Goal: Information Seeking & Learning: Learn about a topic

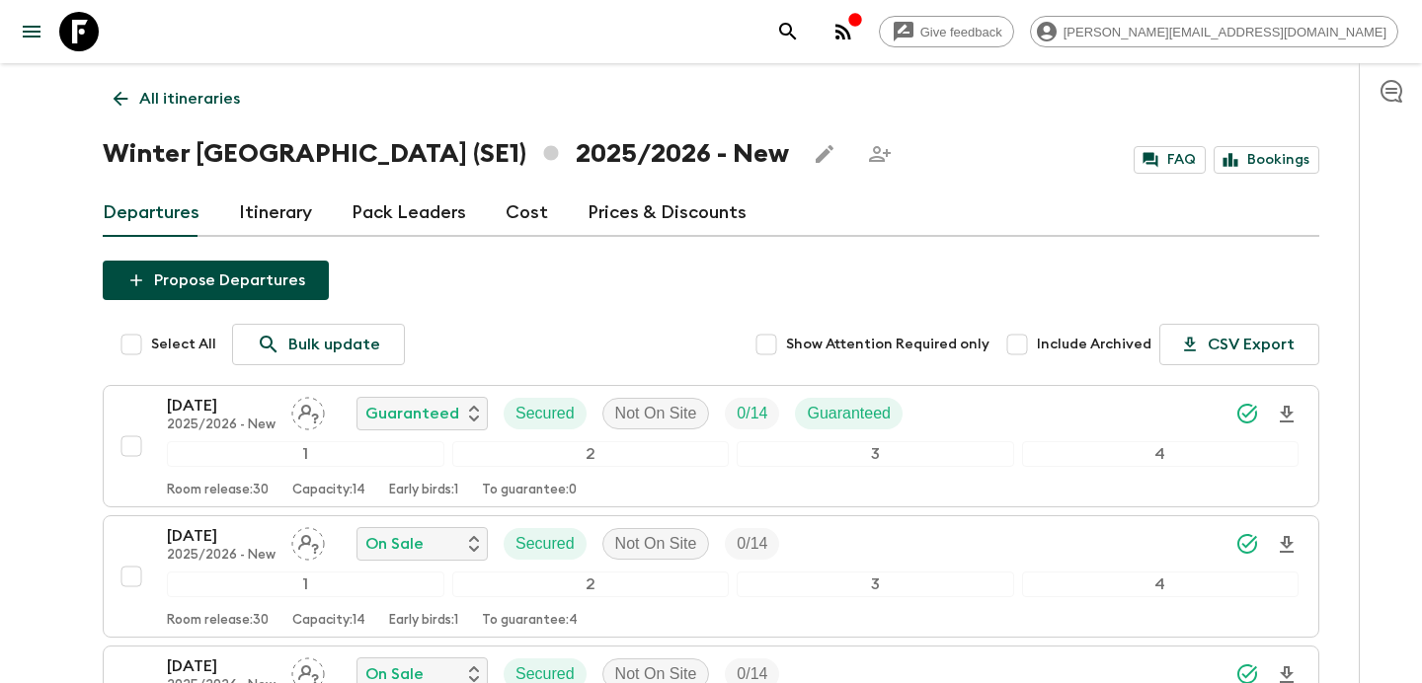
click at [210, 91] on p "All itineraries" at bounding box center [189, 99] width 101 height 24
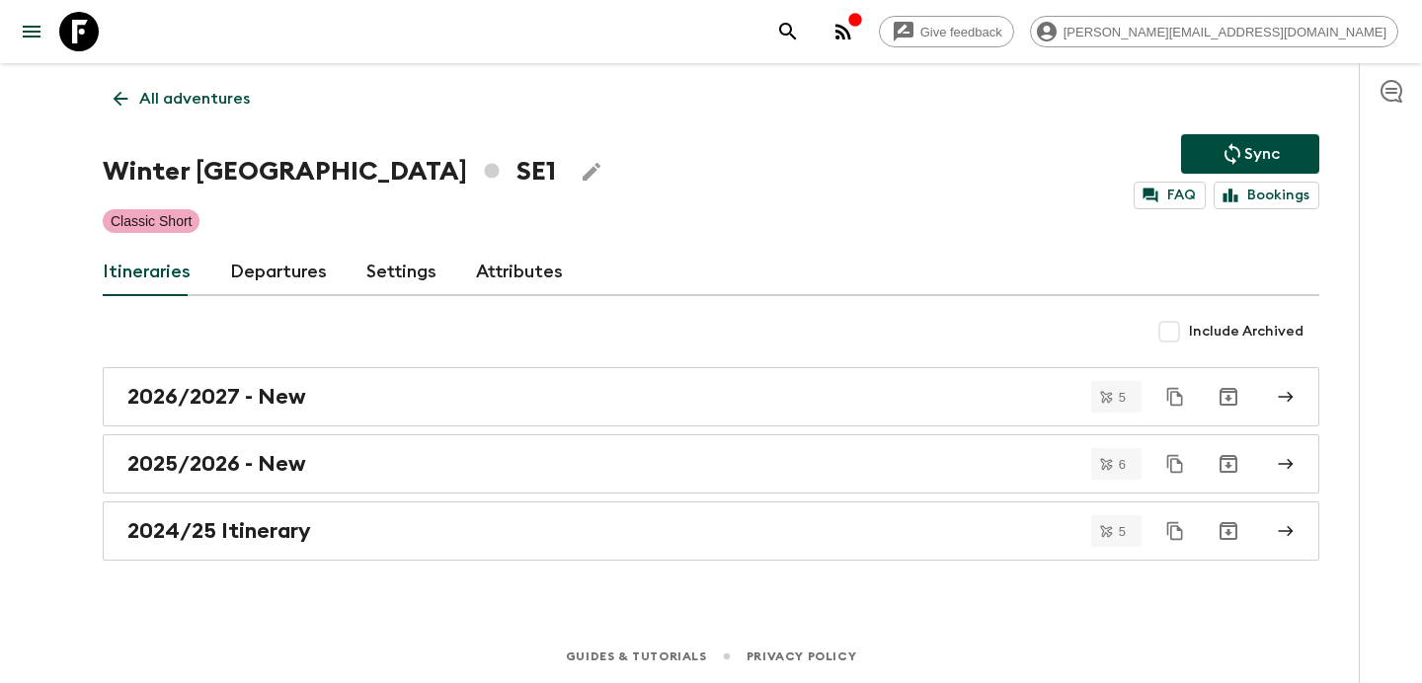
click at [210, 91] on p "All adventures" at bounding box center [194, 99] width 111 height 24
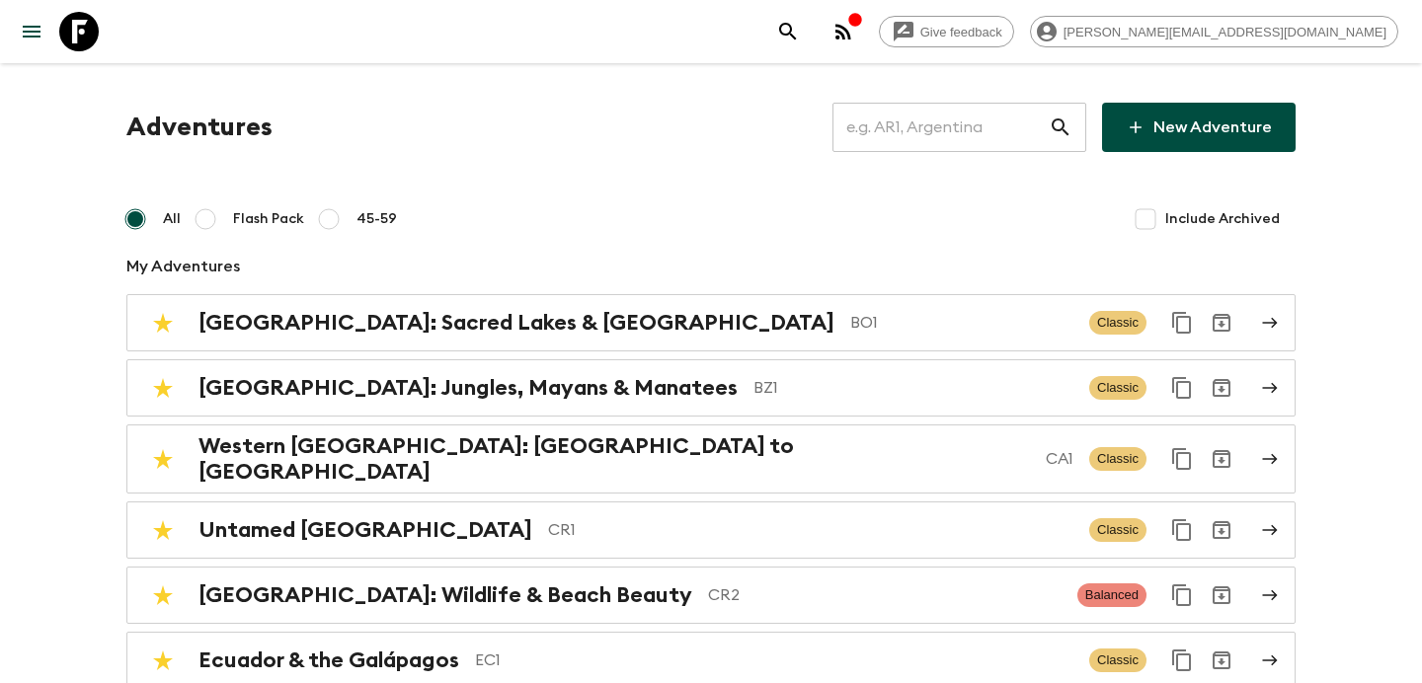
click at [955, 127] on input "text" at bounding box center [940, 127] width 216 height 55
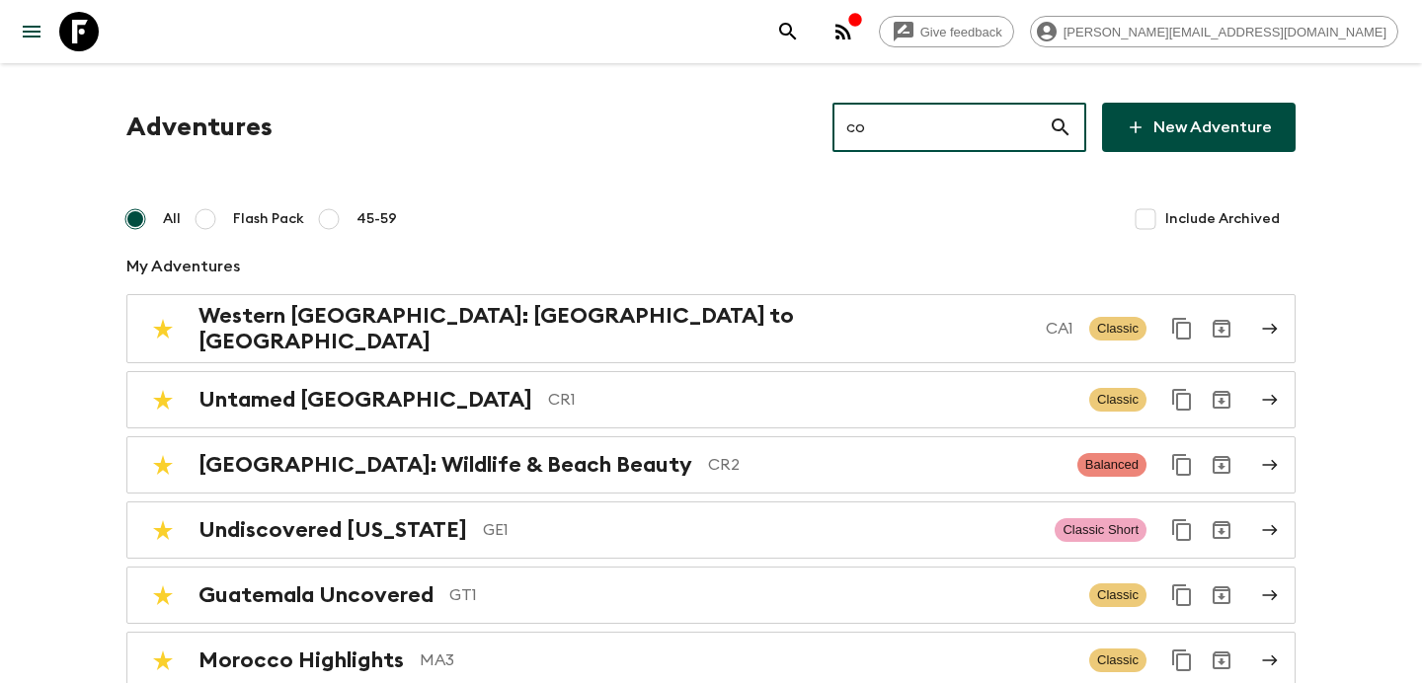
type input "co2"
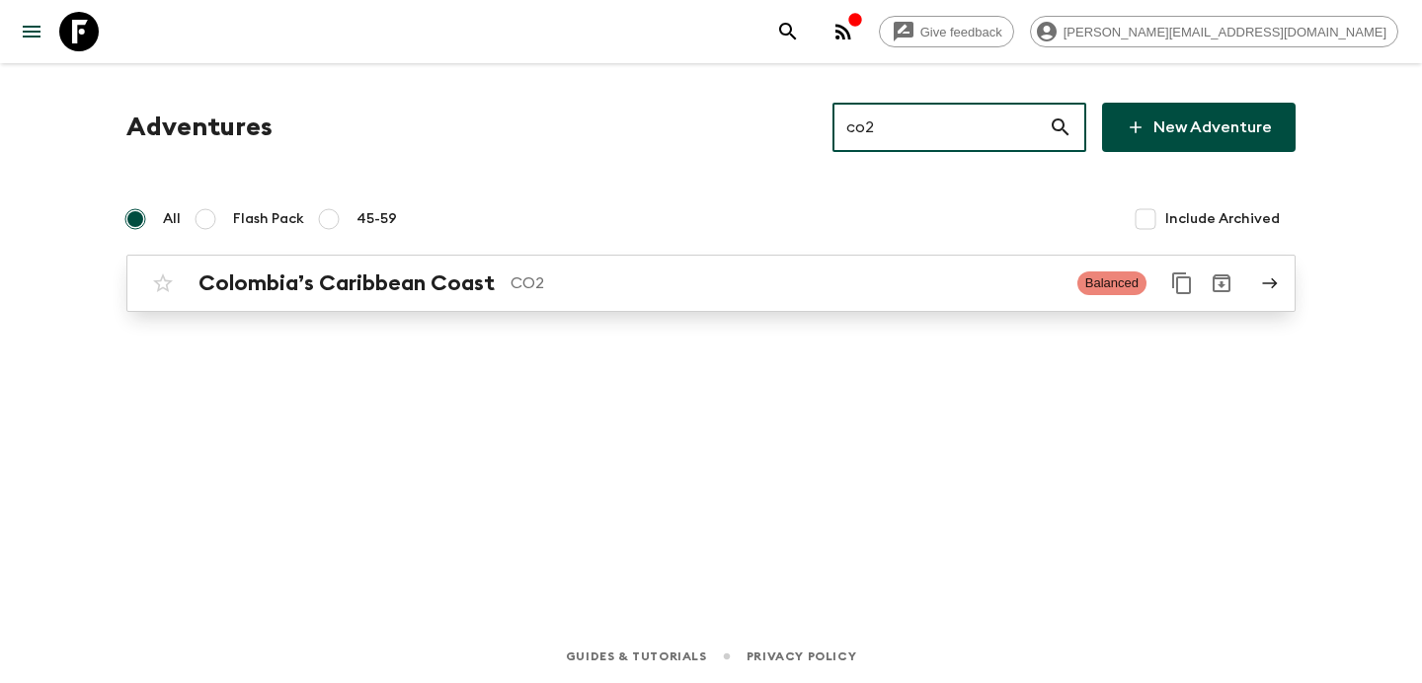
click at [622, 295] on div "Colombia’s Caribbean Coast CO2" at bounding box center [629, 284] width 863 height 26
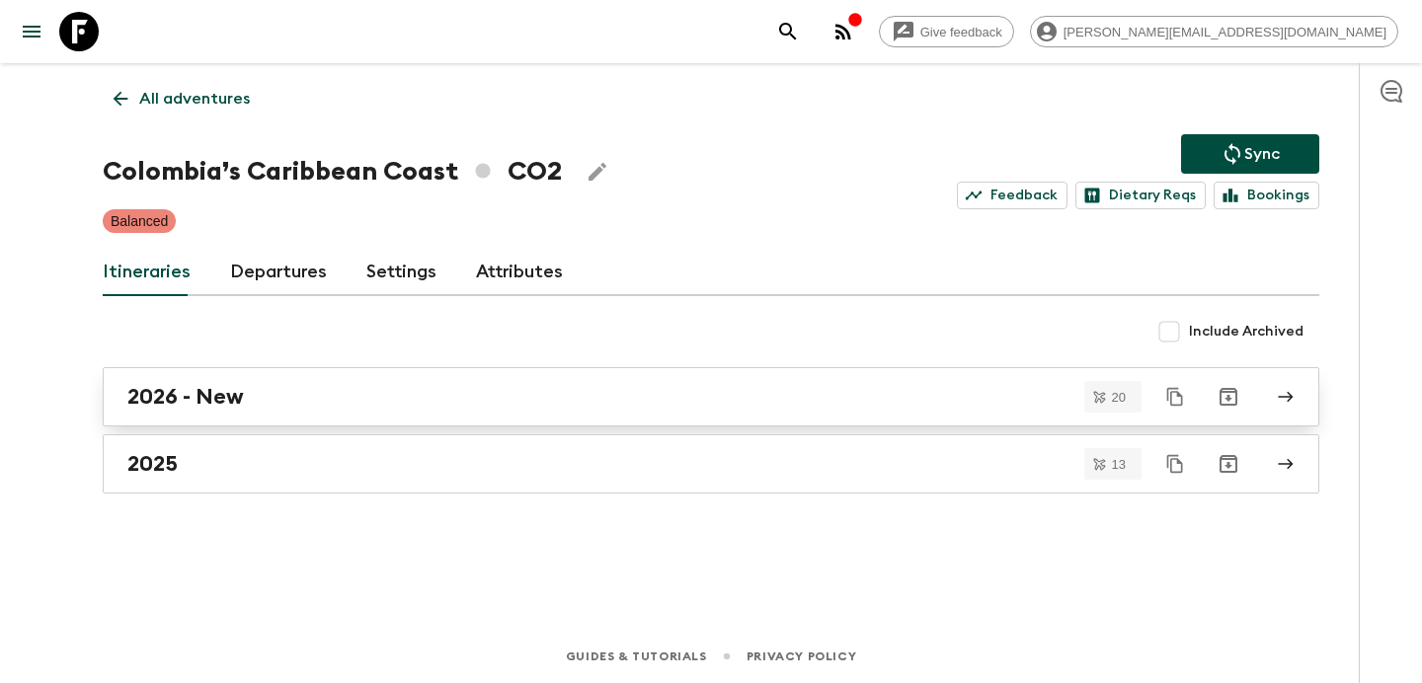
click at [533, 385] on div "2026 - New" at bounding box center [692, 397] width 1130 height 26
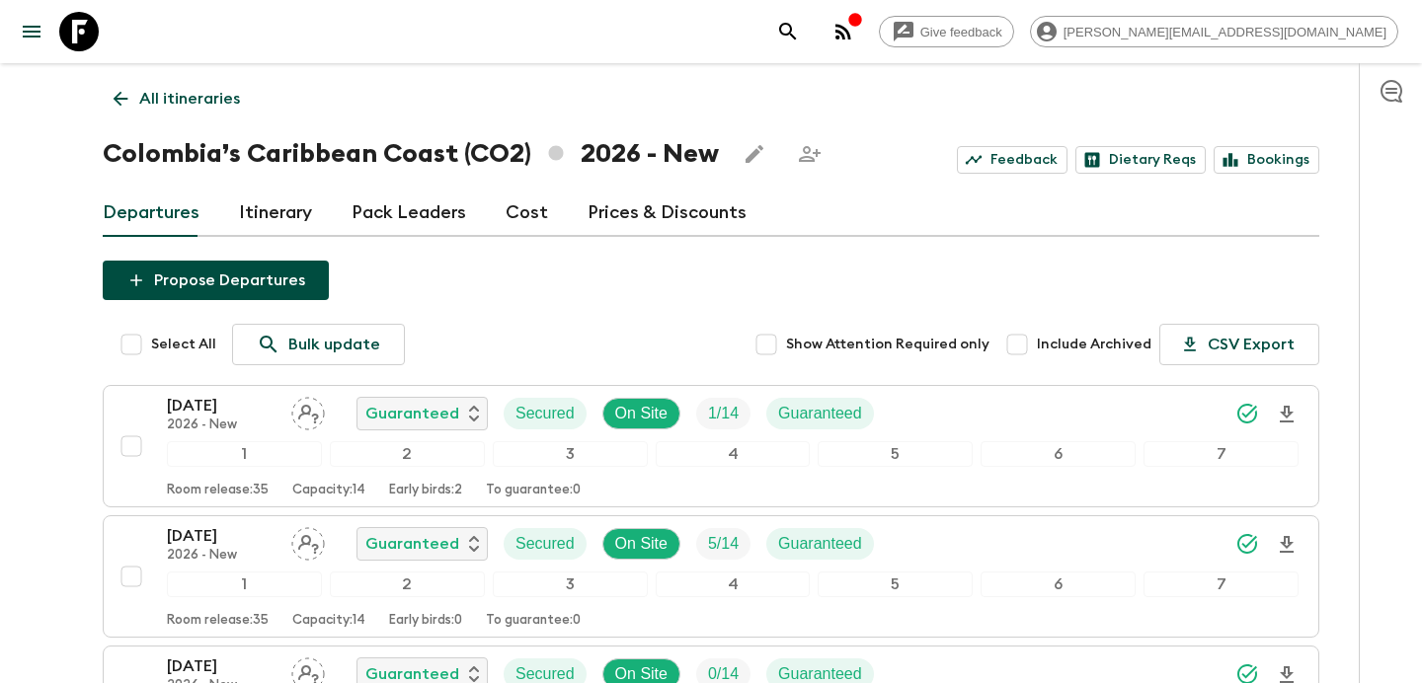
click at [534, 208] on link "Cost" at bounding box center [527, 213] width 42 height 47
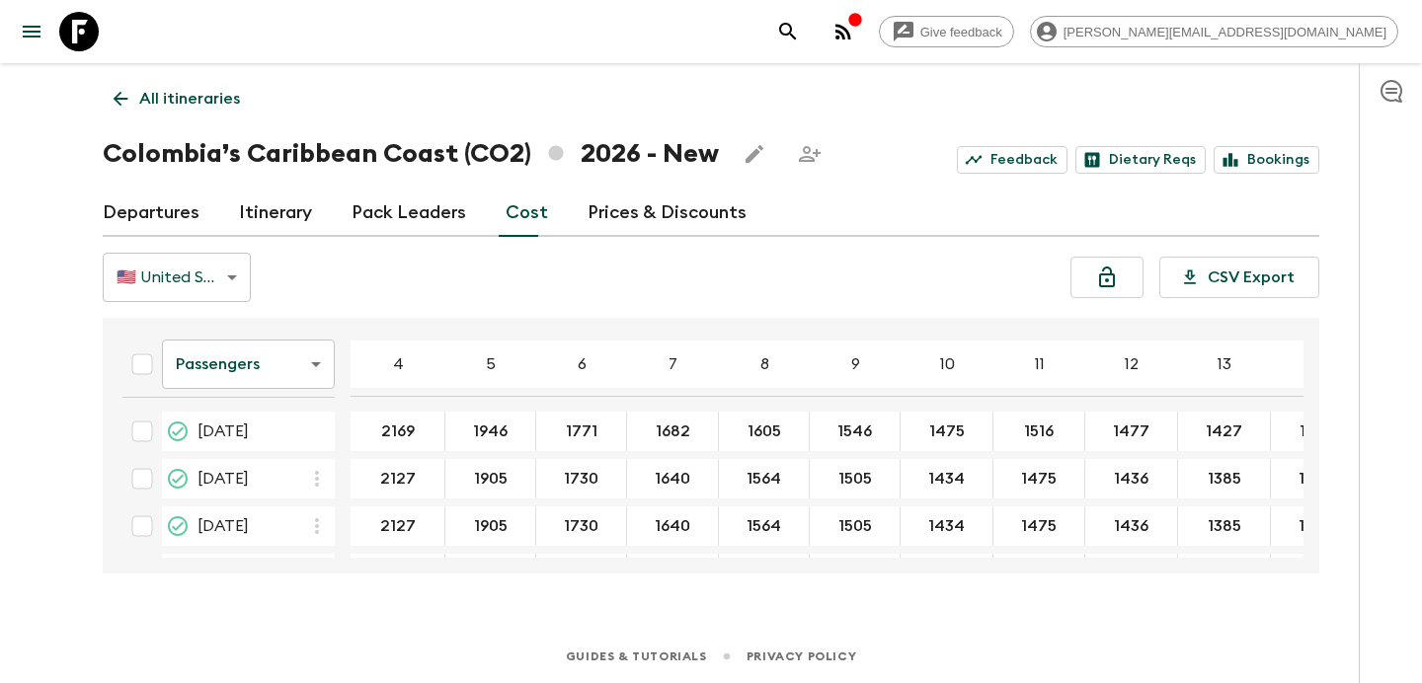
click at [184, 107] on p "All itineraries" at bounding box center [189, 99] width 101 height 24
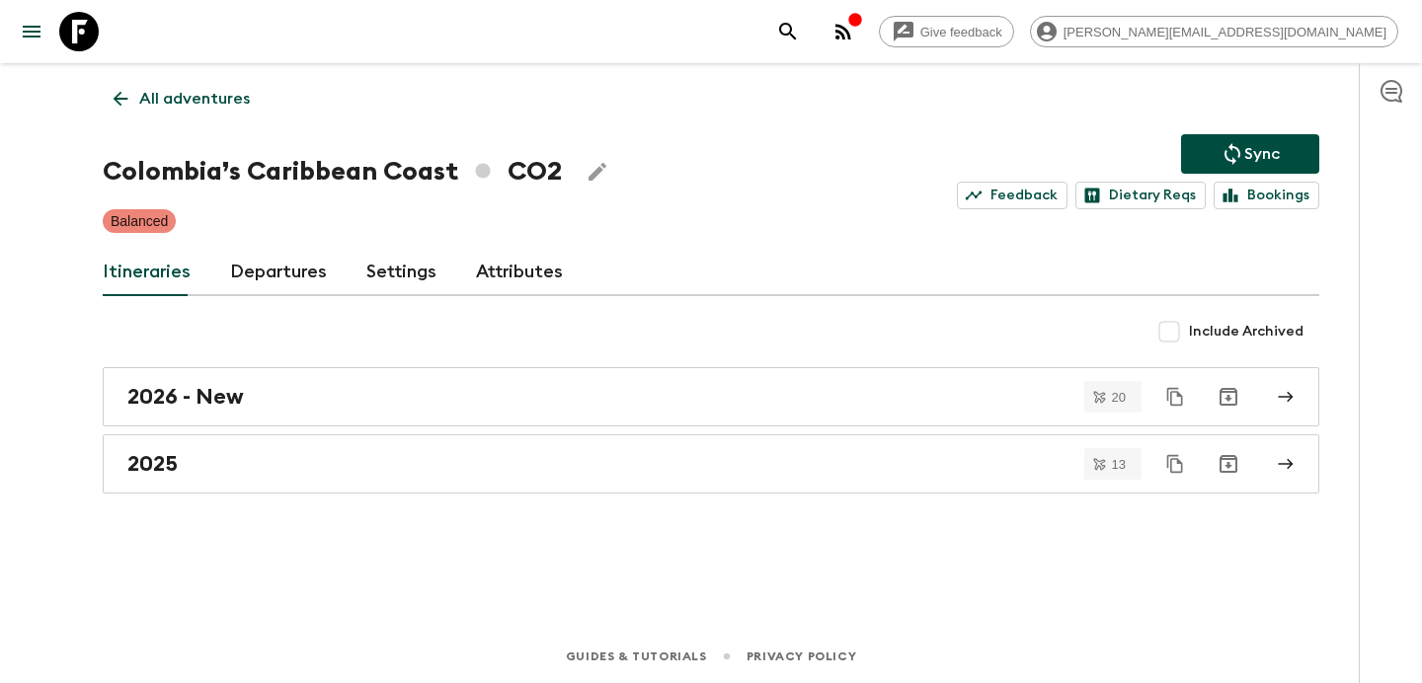
click at [184, 107] on p "All adventures" at bounding box center [194, 99] width 111 height 24
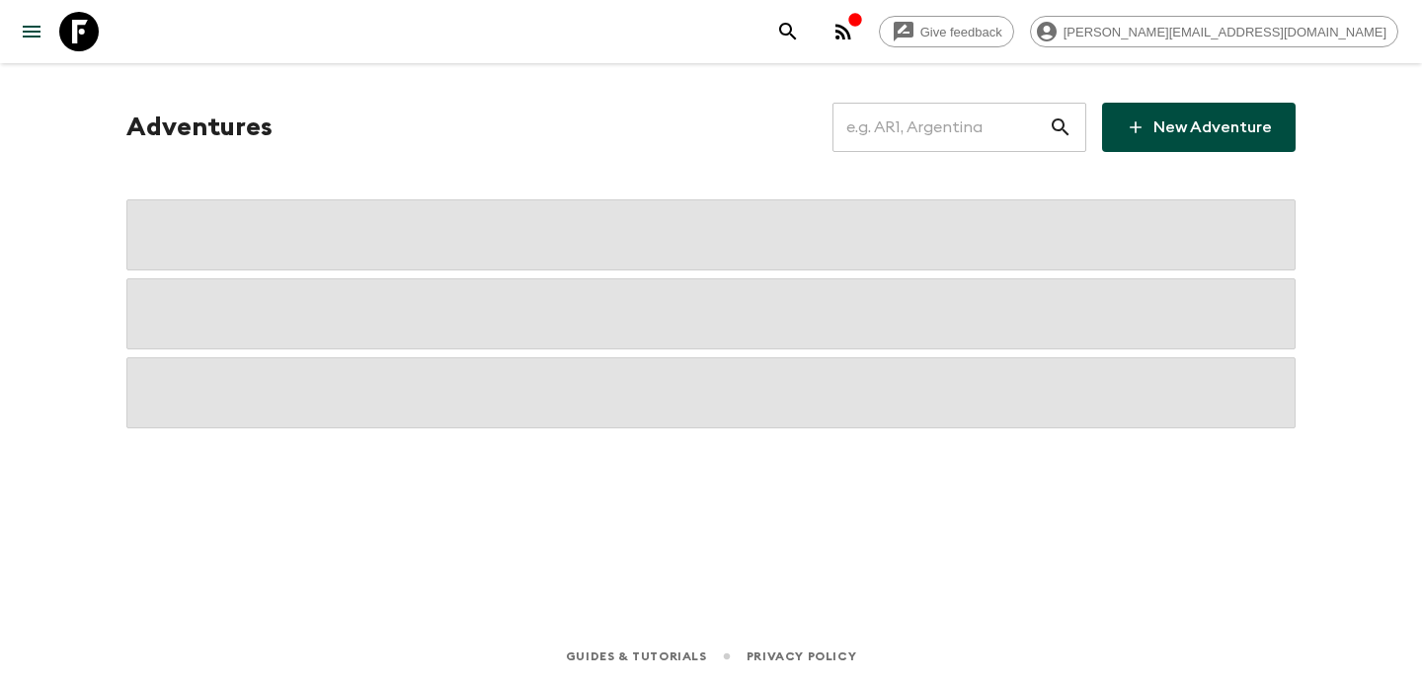
click at [954, 126] on input "text" at bounding box center [940, 127] width 216 height 55
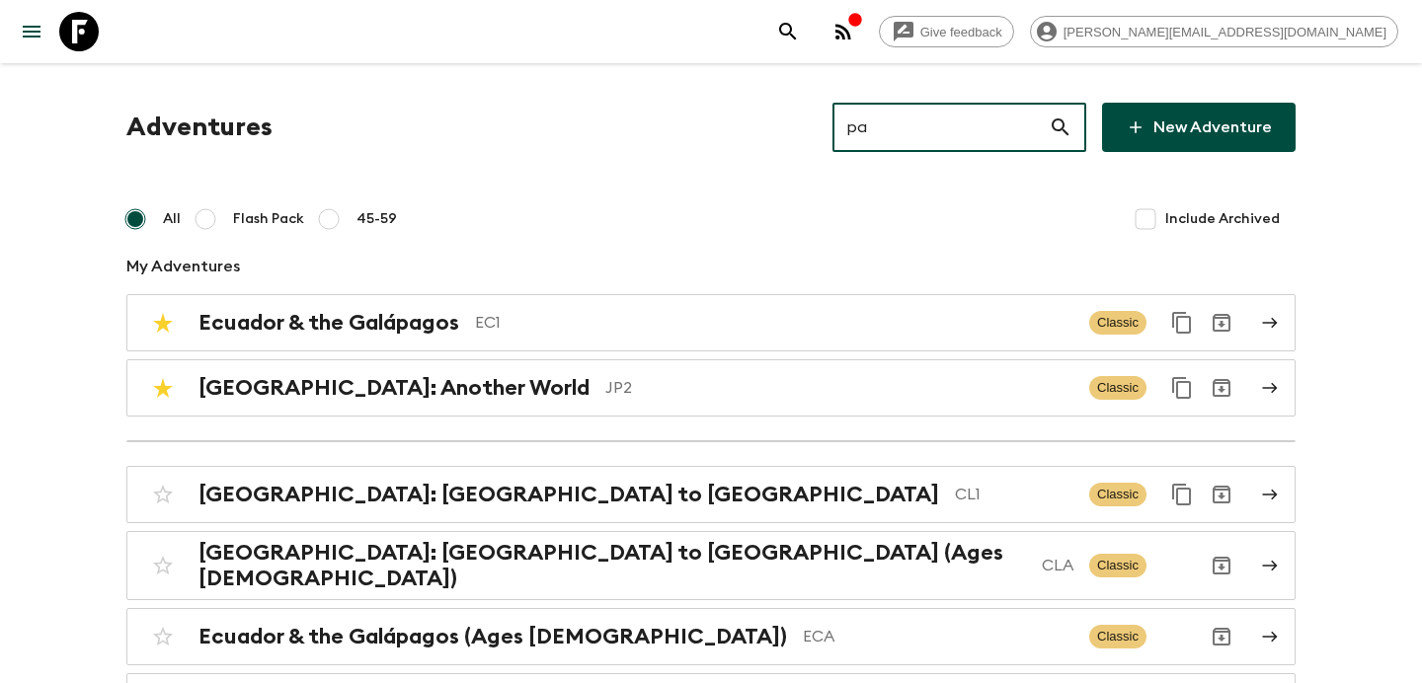
type input "pa1"
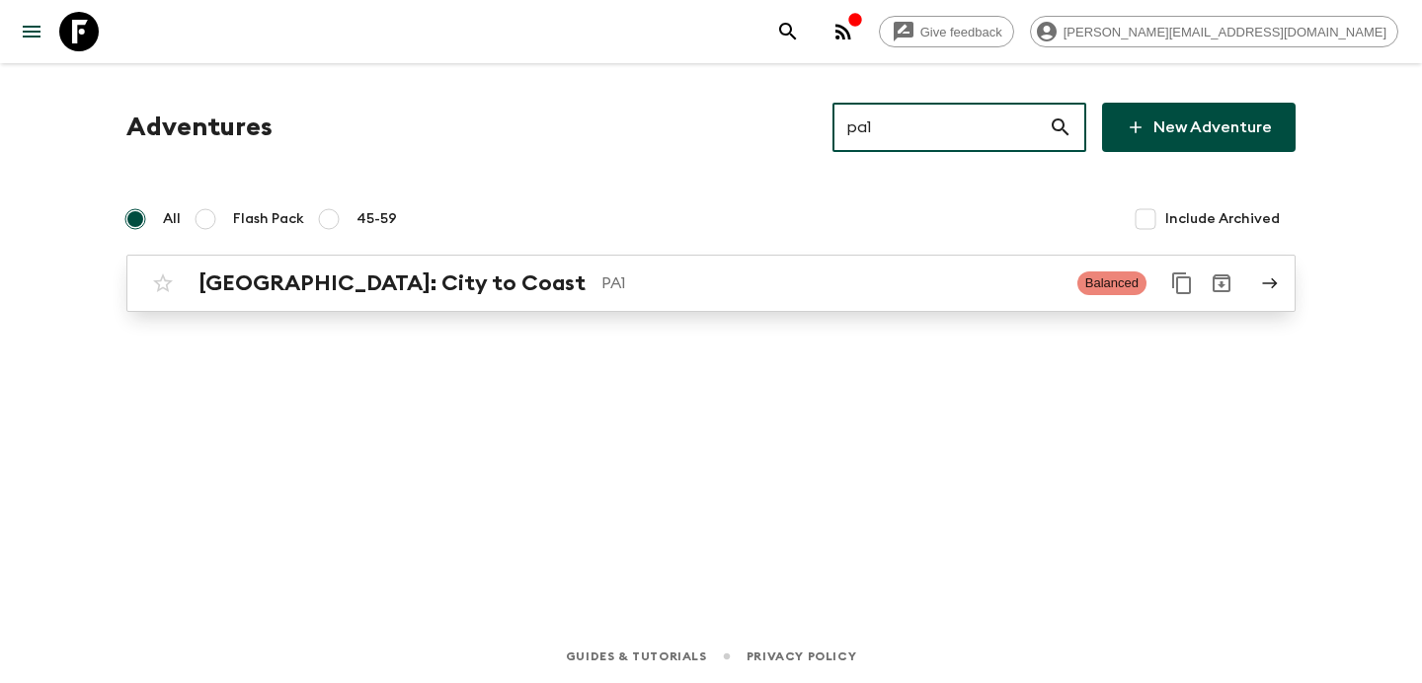
click at [639, 287] on p "PA1" at bounding box center [831, 284] width 460 height 24
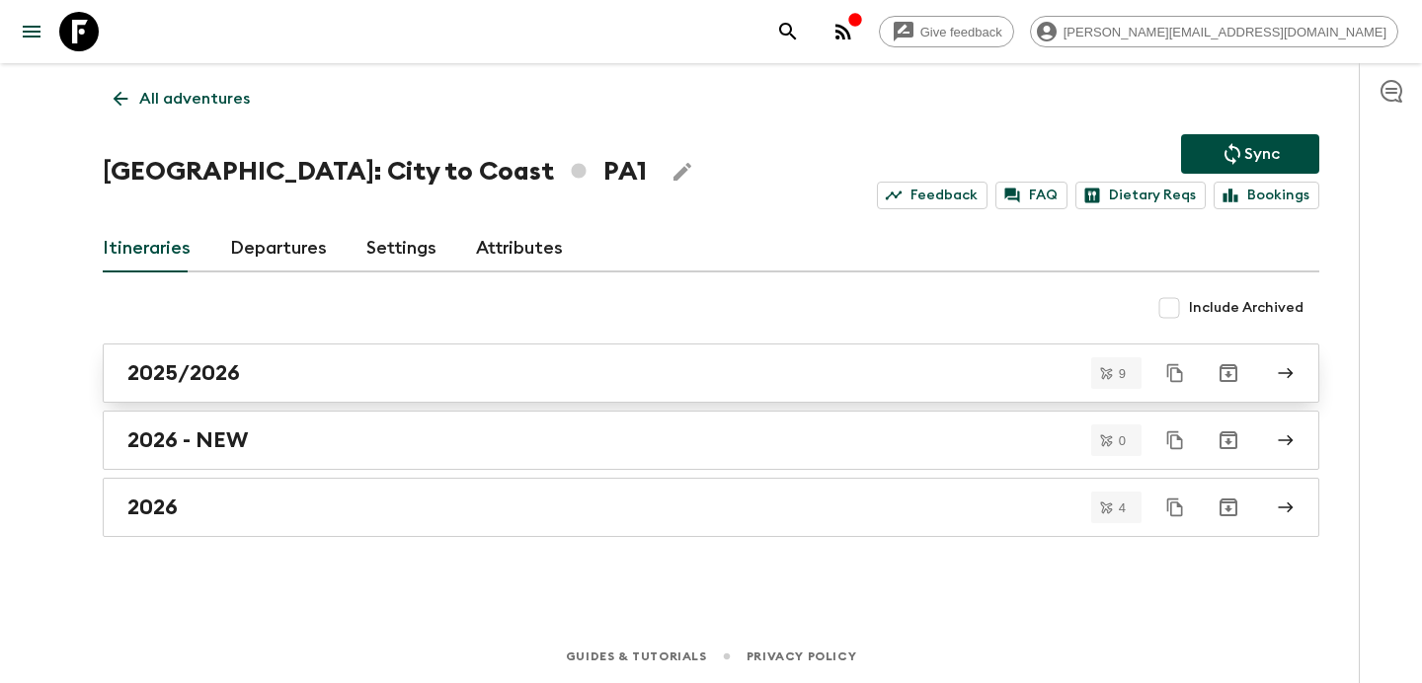
click at [628, 376] on div "2025/2026" at bounding box center [692, 373] width 1130 height 26
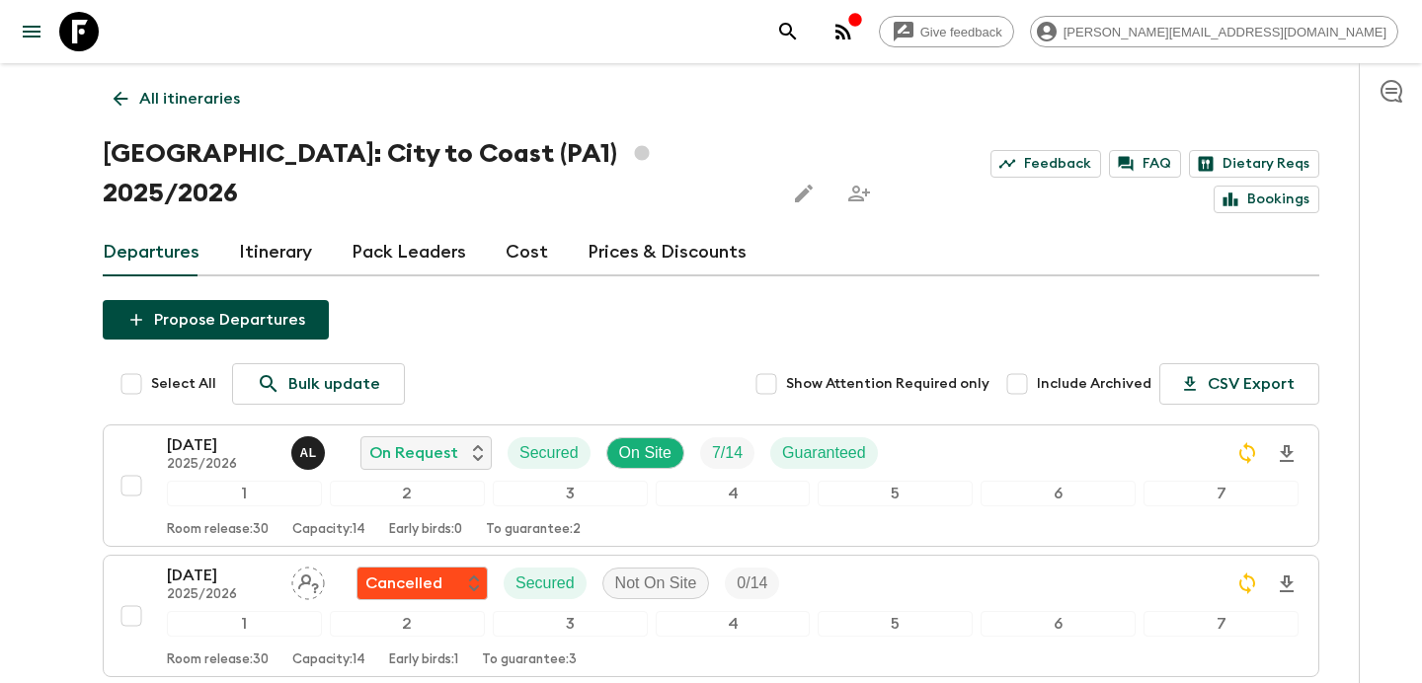
click at [211, 106] on p "All itineraries" at bounding box center [189, 99] width 101 height 24
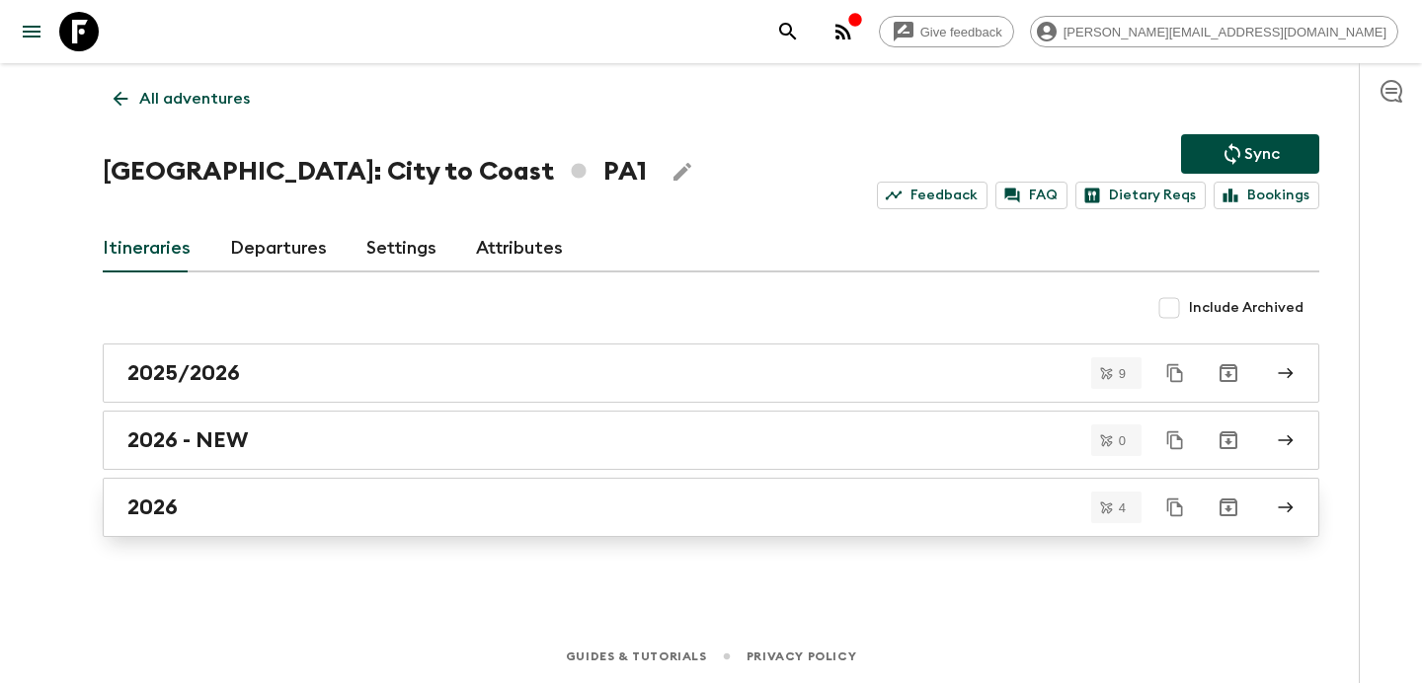
click at [518, 511] on div "2026" at bounding box center [692, 508] width 1130 height 26
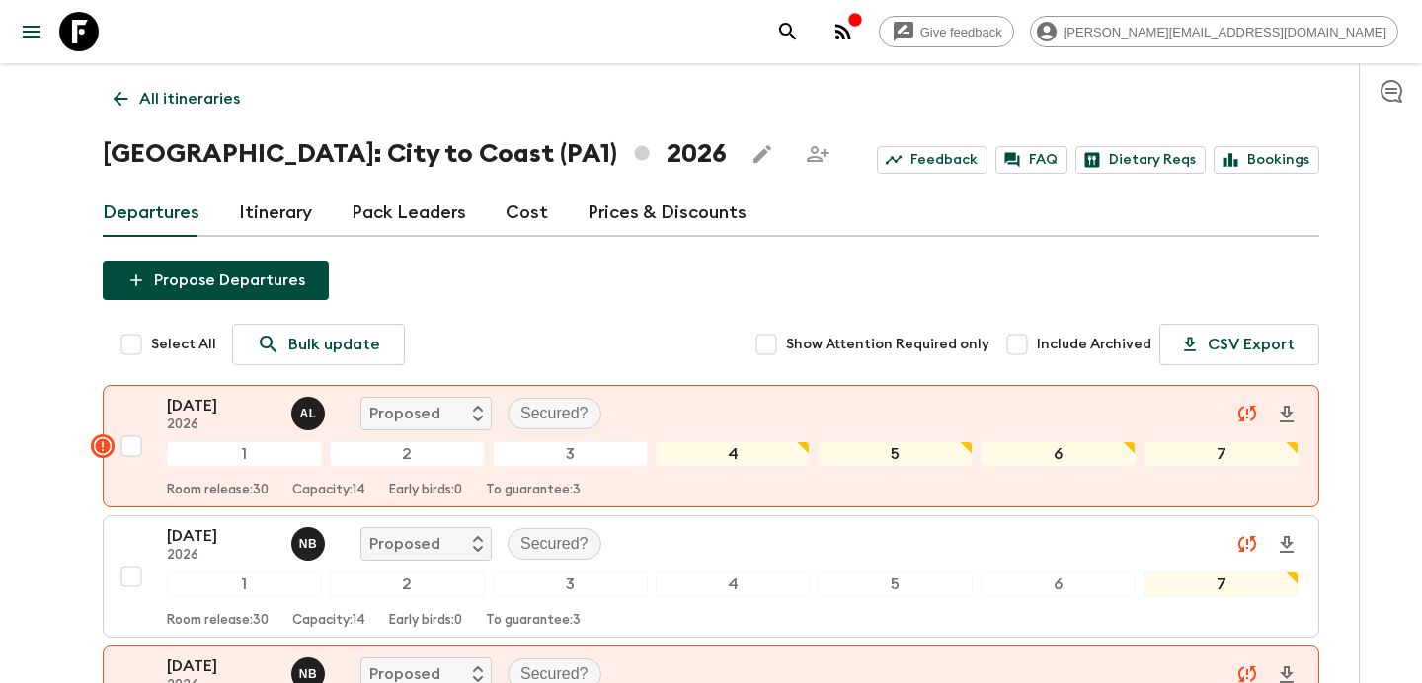
click at [195, 101] on p "All itineraries" at bounding box center [189, 99] width 101 height 24
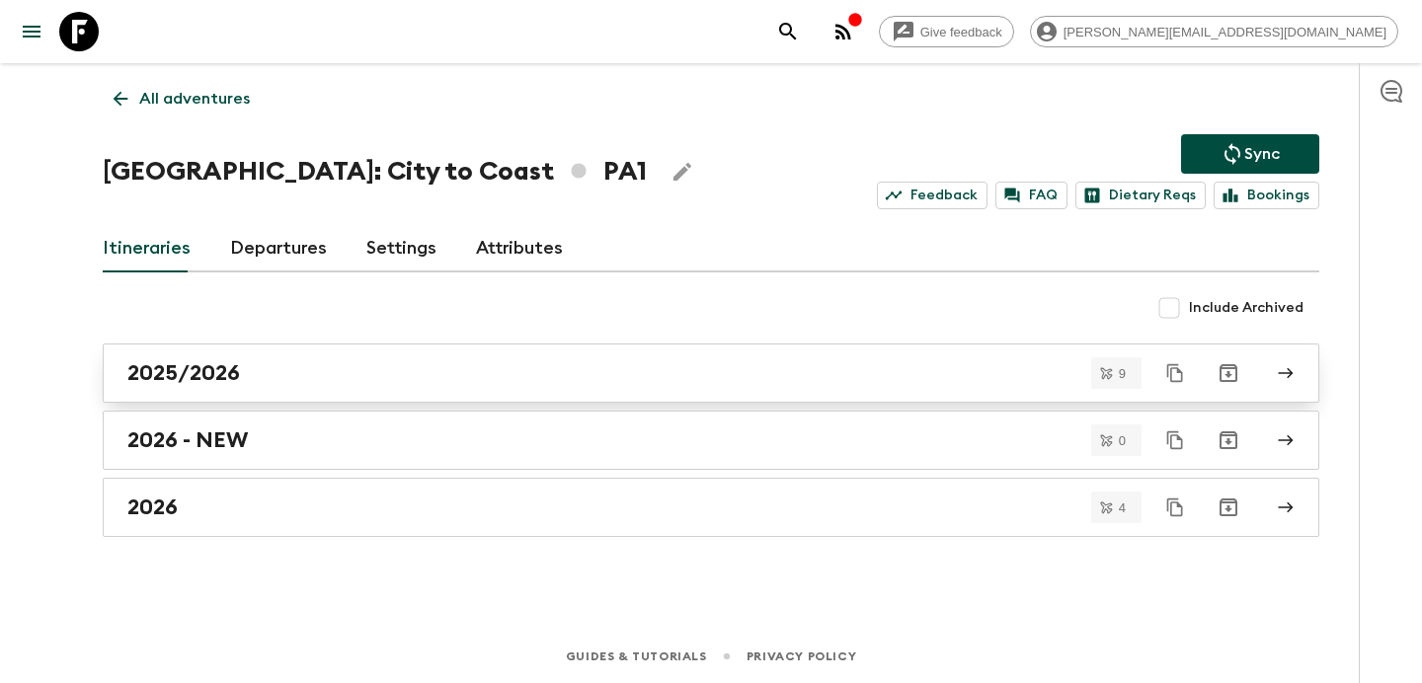
click at [467, 368] on div "2025/2026" at bounding box center [692, 373] width 1130 height 26
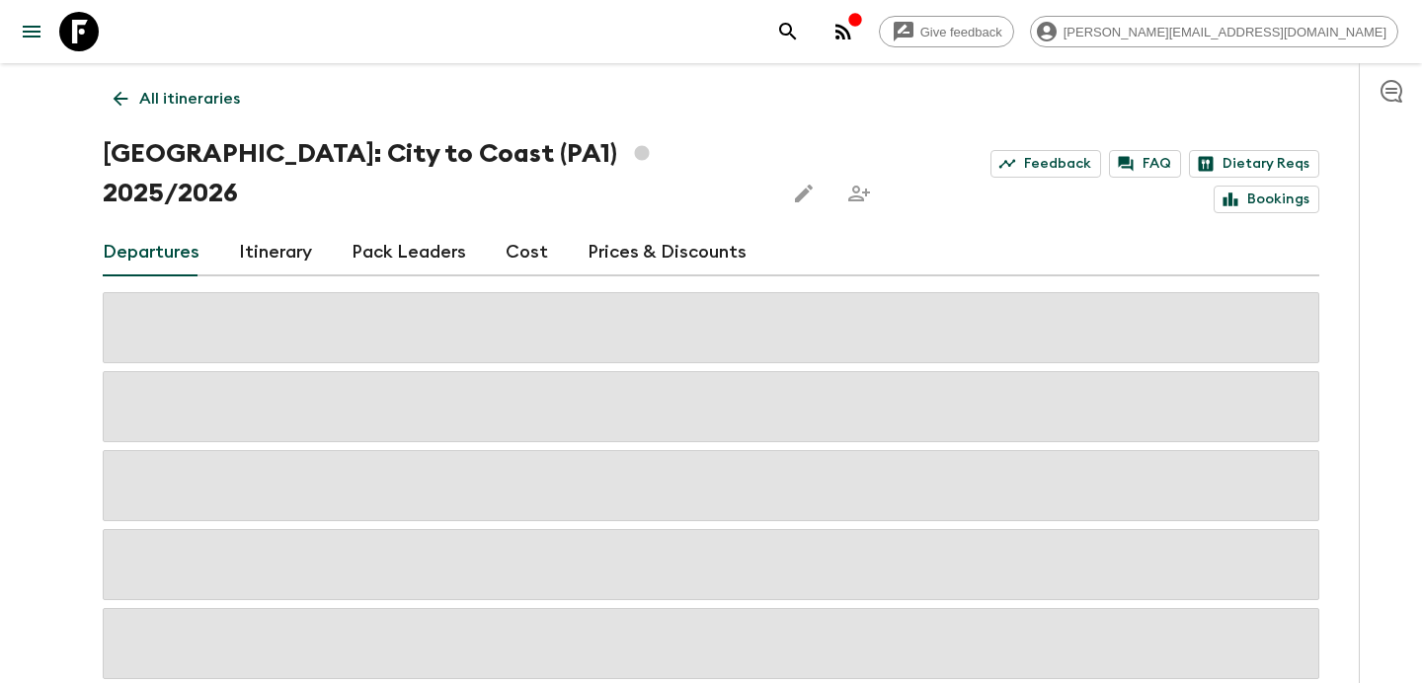
click at [285, 229] on link "Itinerary" at bounding box center [275, 252] width 73 height 47
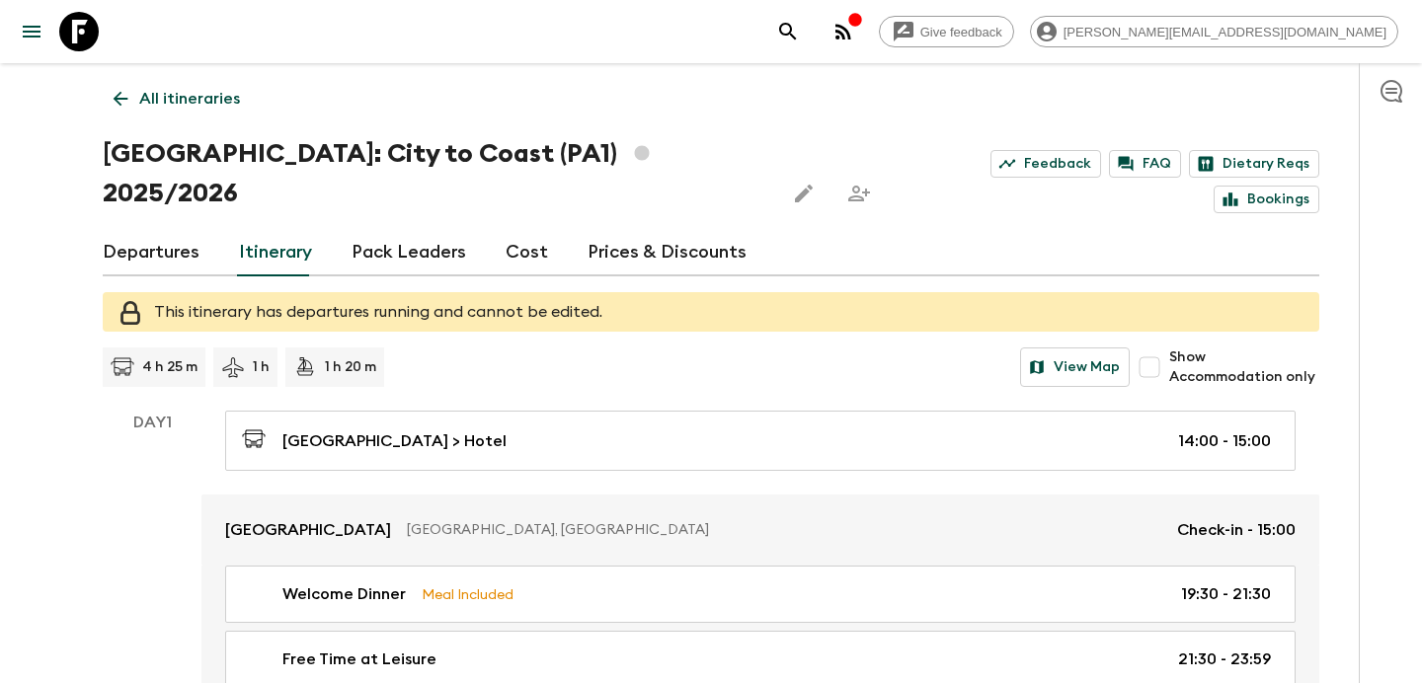
click at [137, 229] on link "Departures" at bounding box center [151, 252] width 97 height 47
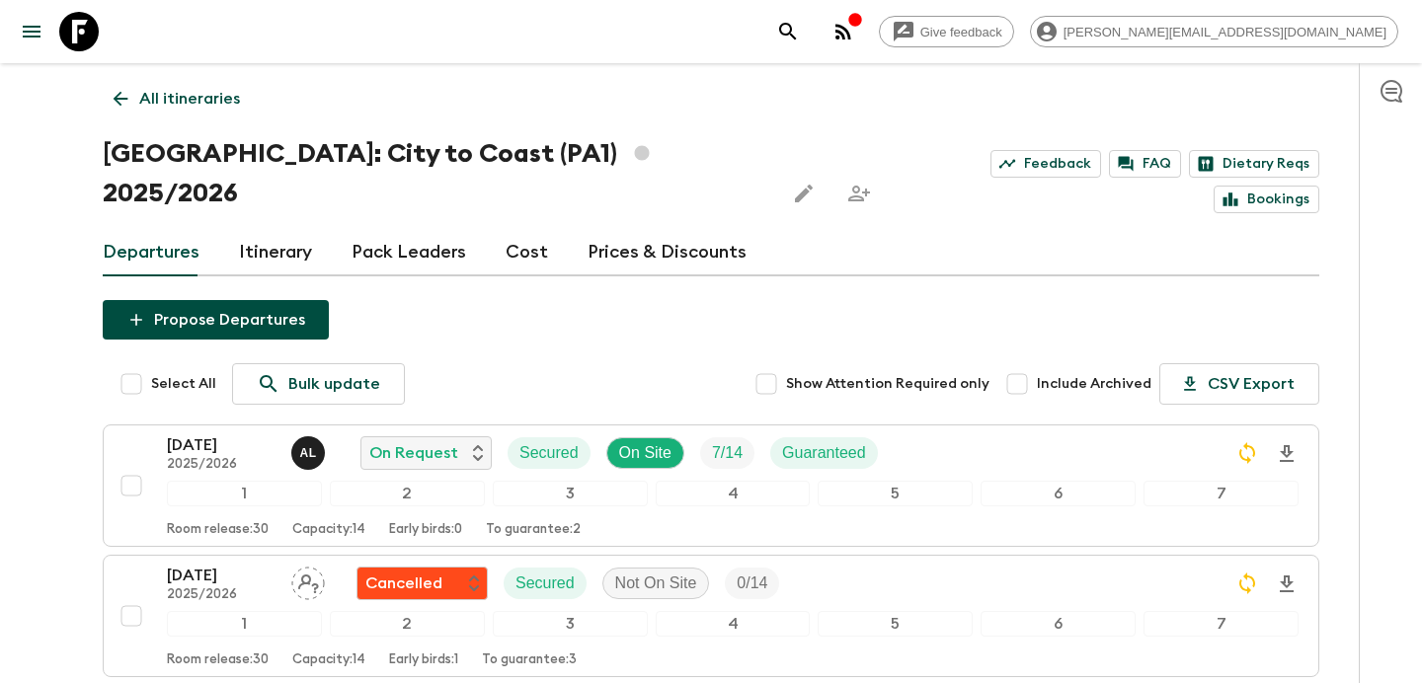
click at [863, 29] on div "button" at bounding box center [855, 22] width 16 height 20
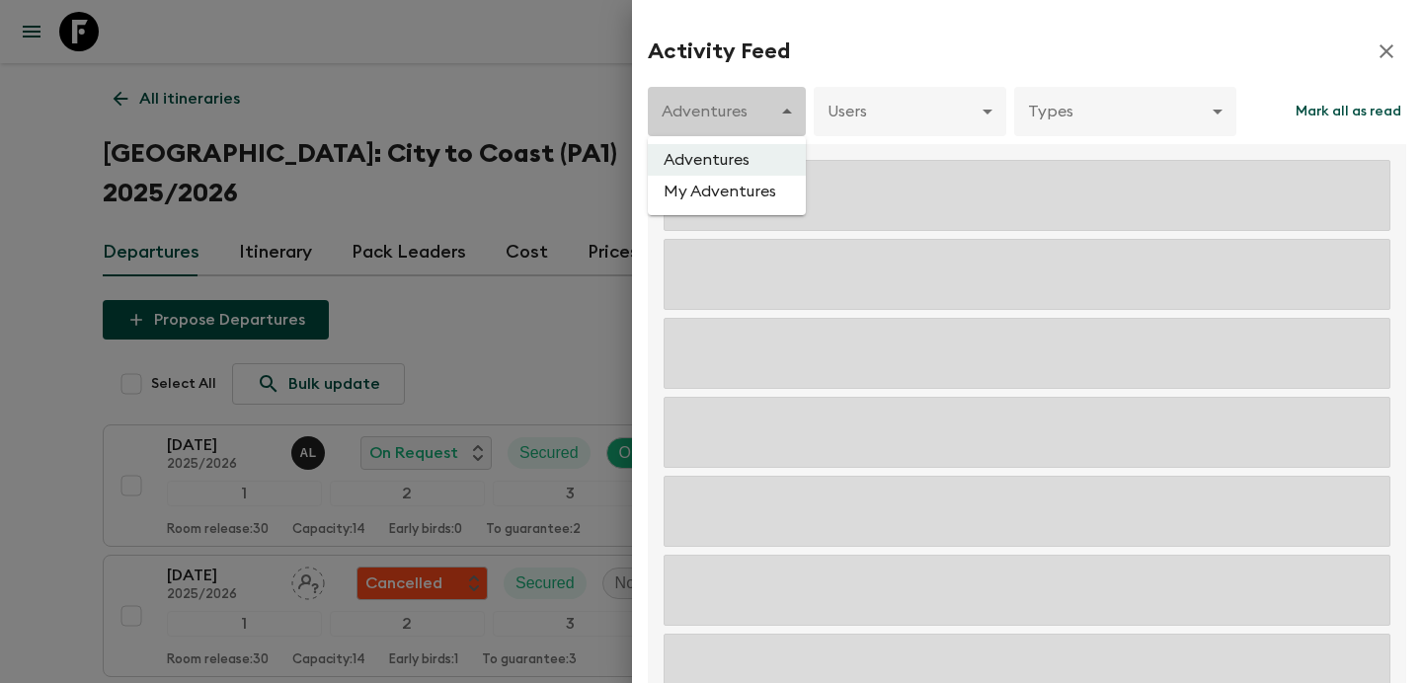
click at [887, 45] on div at bounding box center [711, 341] width 1422 height 683
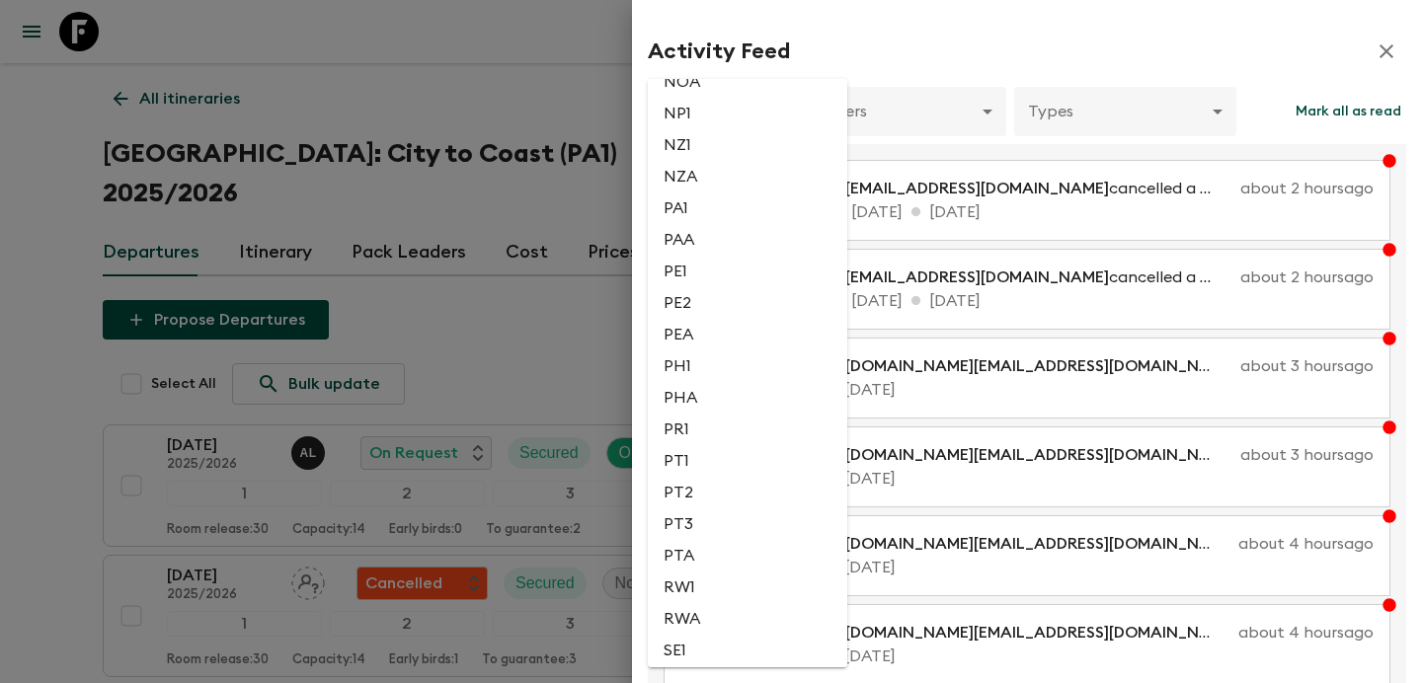
scroll to position [3775, 0]
click at [686, 230] on li "PA1" at bounding box center [747, 214] width 199 height 32
type input "0c9c91fd-478a-416c-a92d-ea9615f3f05f"
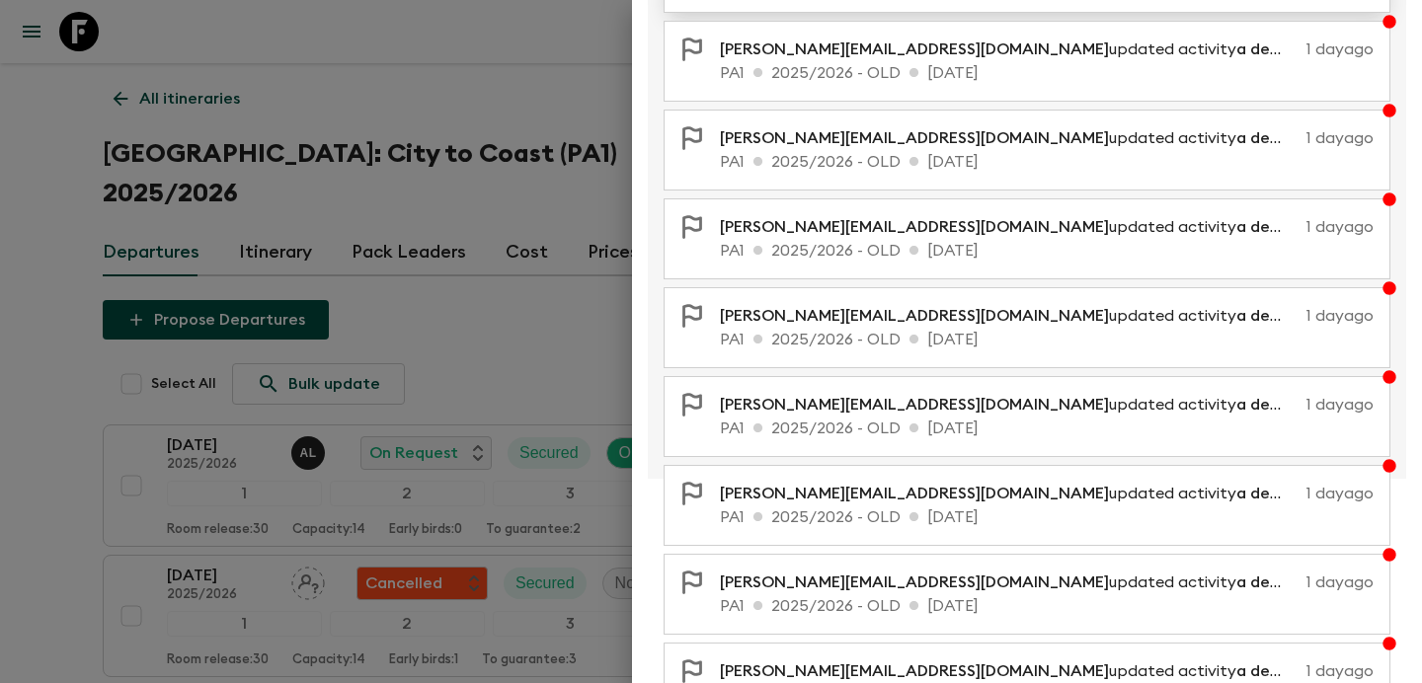
scroll to position [405, 0]
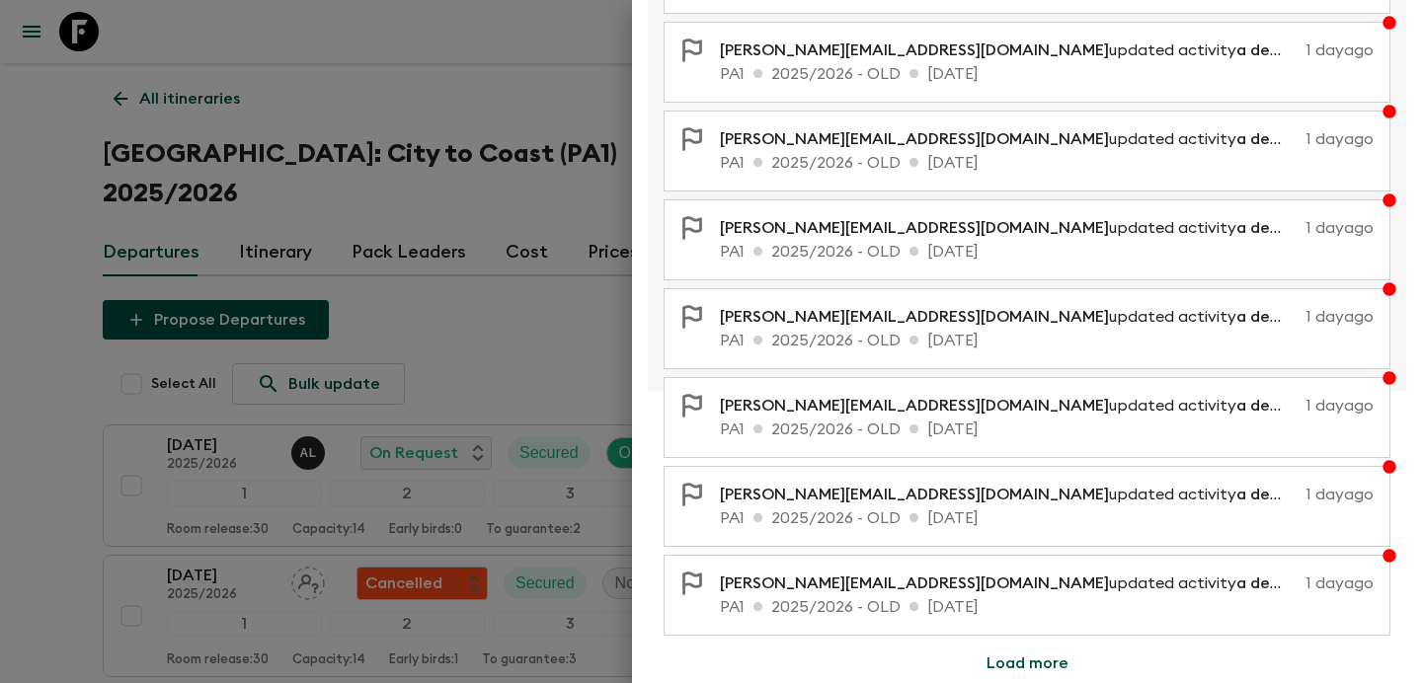
click at [428, 311] on div at bounding box center [711, 341] width 1422 height 683
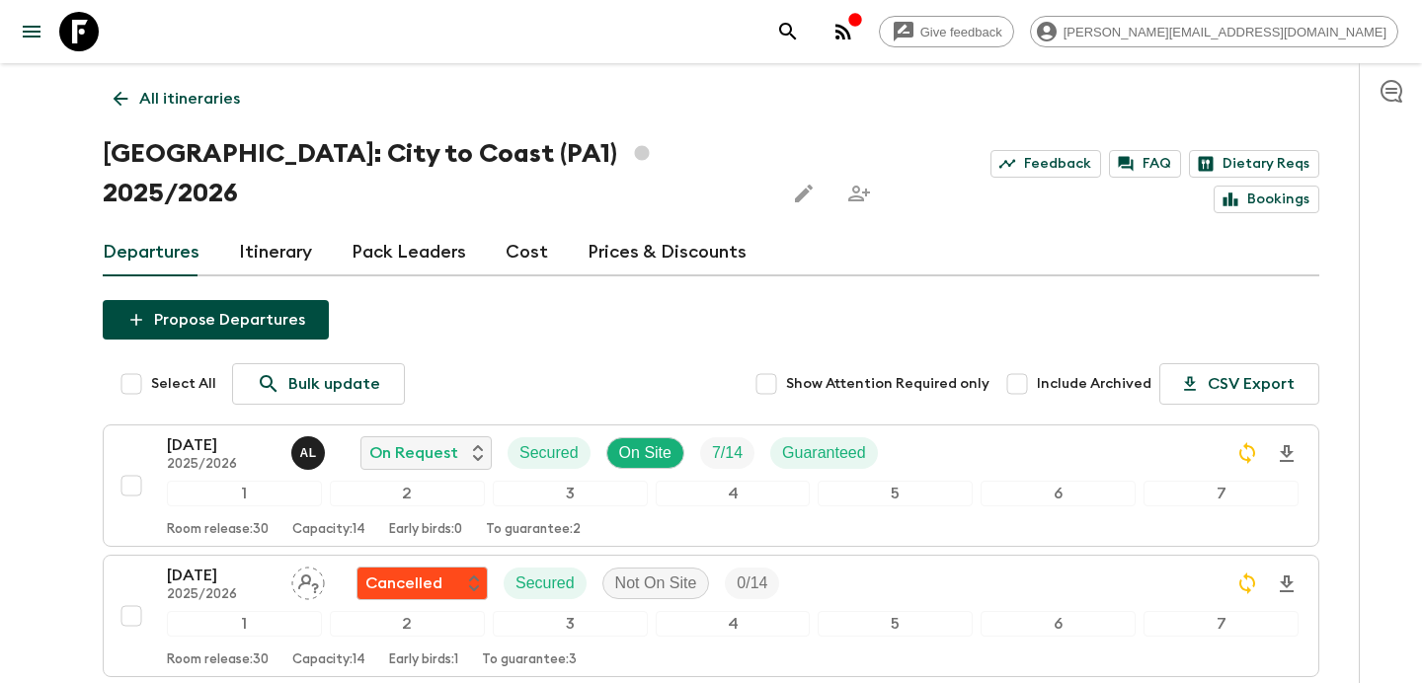
click at [260, 229] on link "Itinerary" at bounding box center [275, 252] width 73 height 47
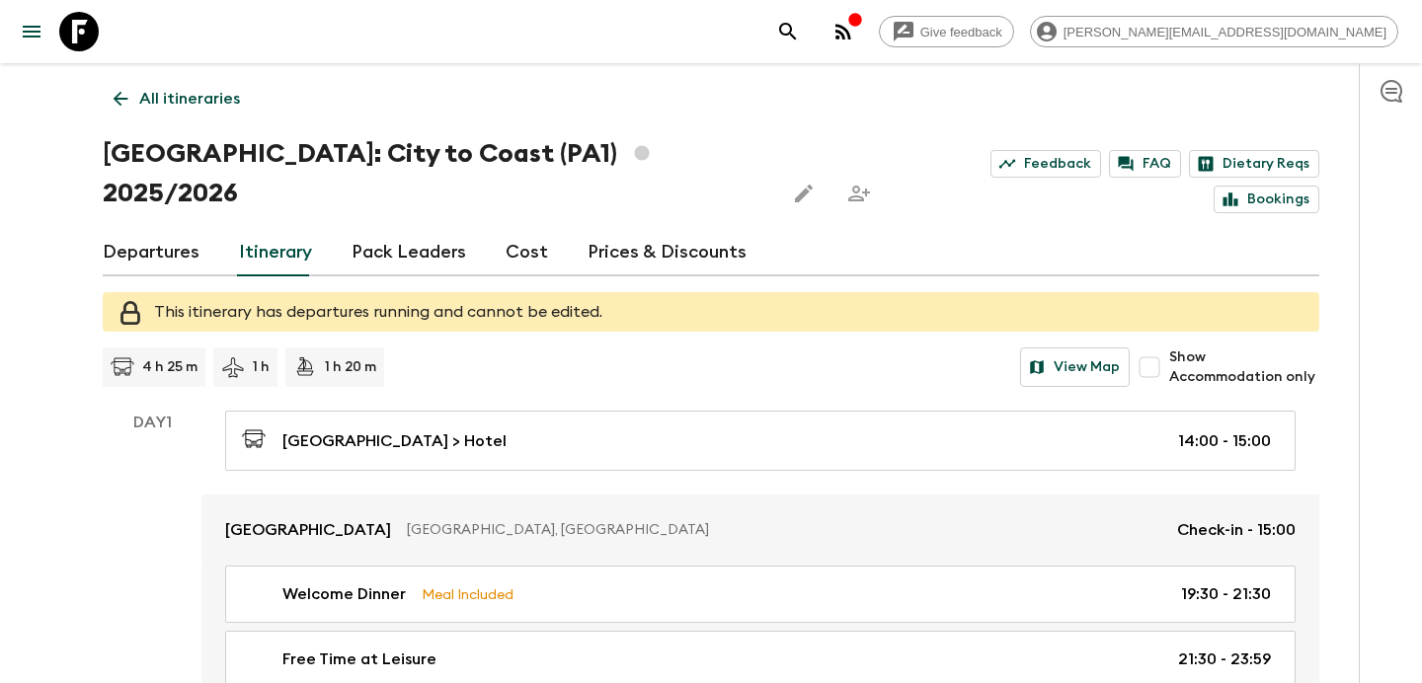
click at [222, 87] on p "All itineraries" at bounding box center [189, 99] width 101 height 24
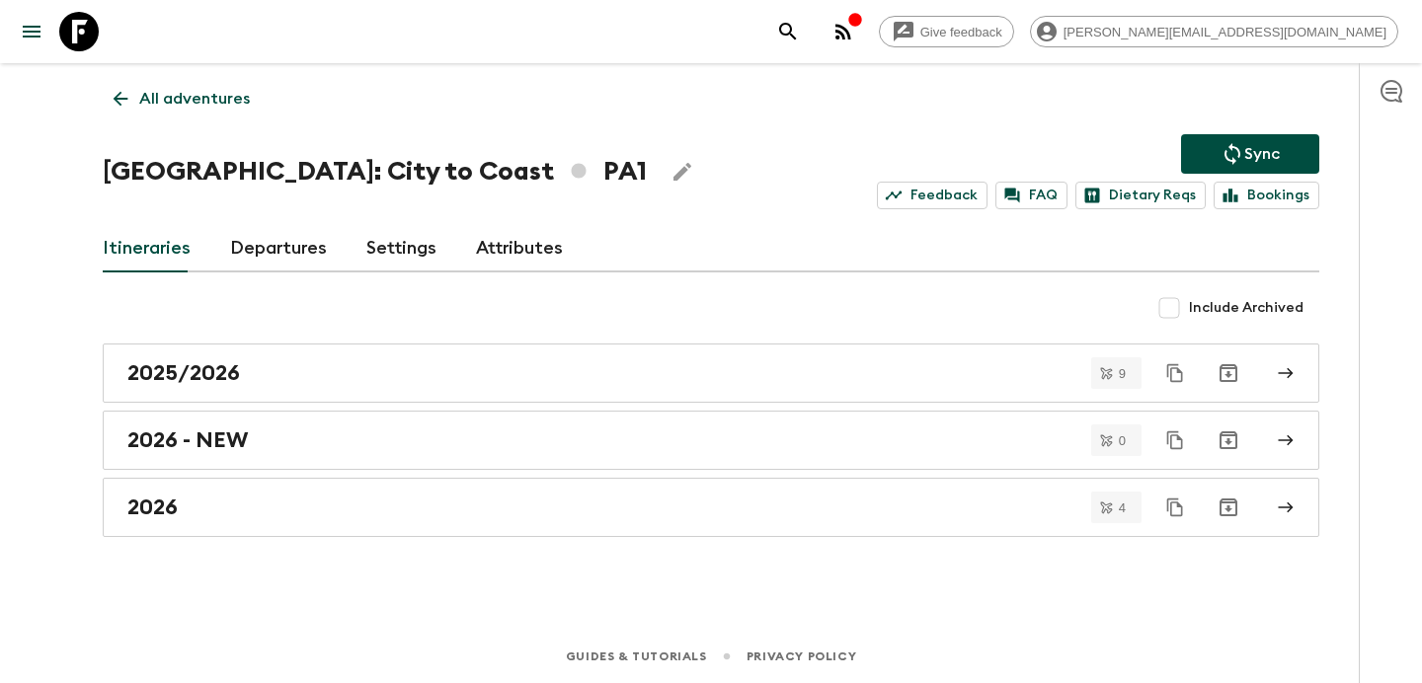
click at [863, 31] on div "button" at bounding box center [855, 22] width 16 height 20
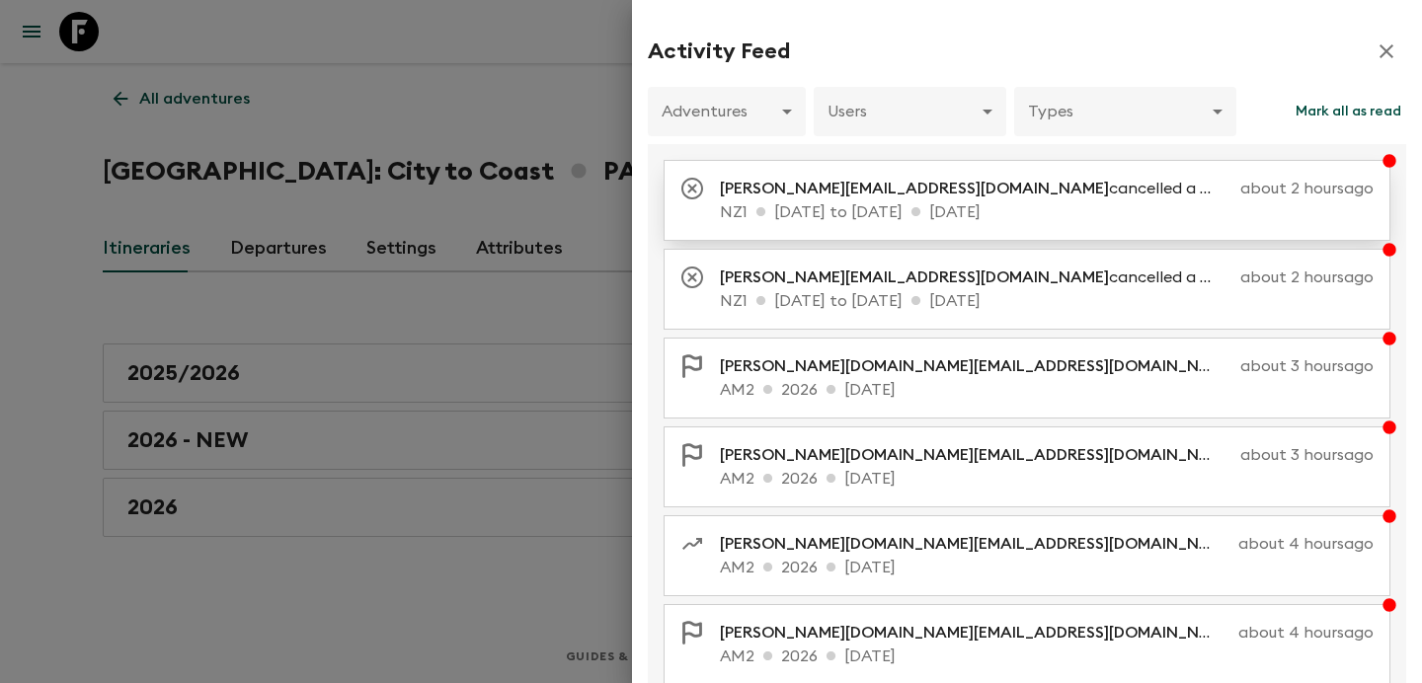
click at [980, 192] on p "[PERSON_NAME][EMAIL_ADDRESS][DOMAIN_NAME] cancelled a departure" at bounding box center [976, 189] width 512 height 24
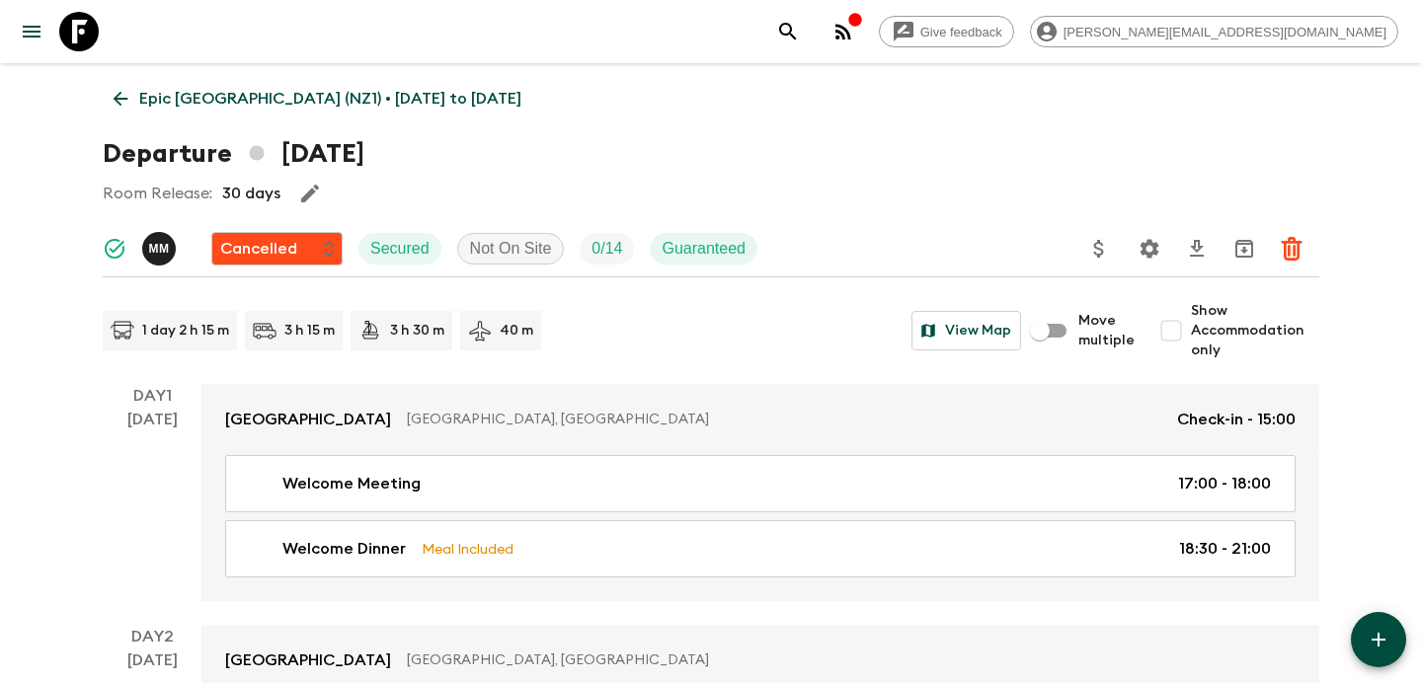
click at [240, 113] on link "Epic [GEOGRAPHIC_DATA] (NZ1) • [DATE] to [DATE]" at bounding box center [317, 98] width 429 height 39
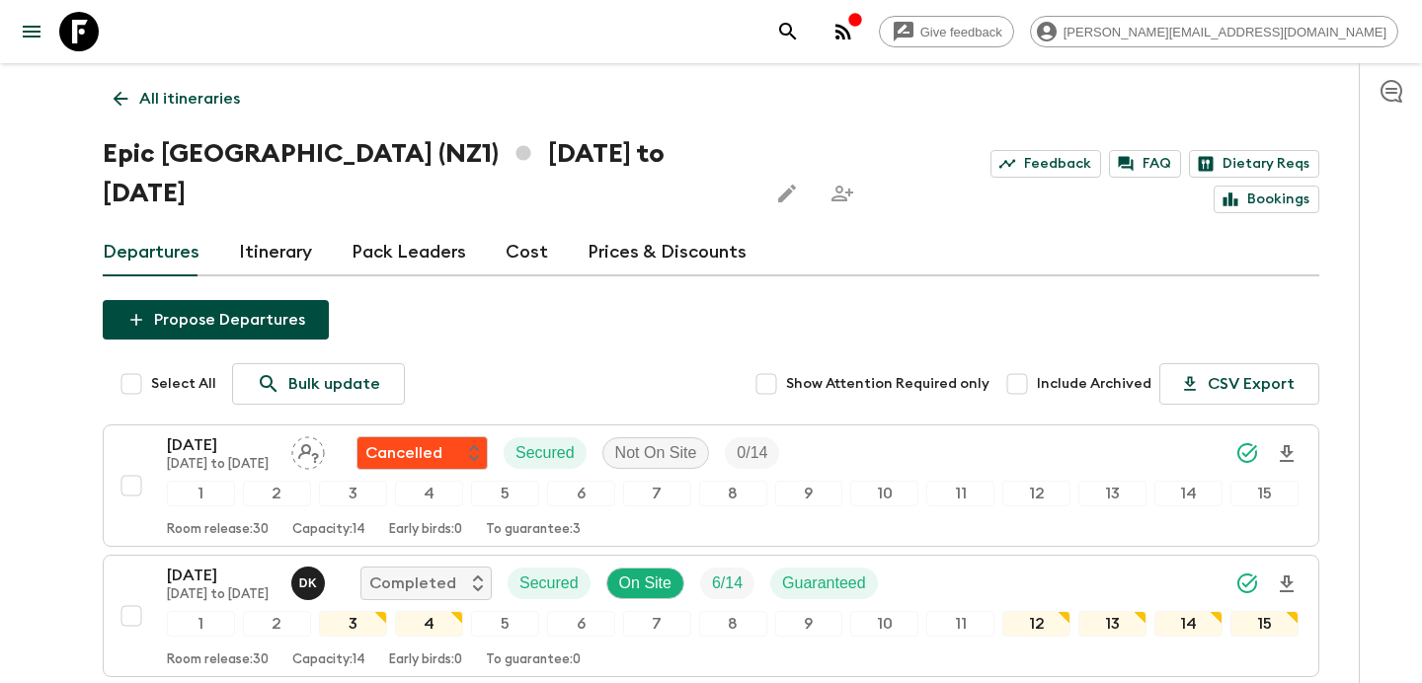
click at [855, 37] on icon "button" at bounding box center [843, 32] width 24 height 24
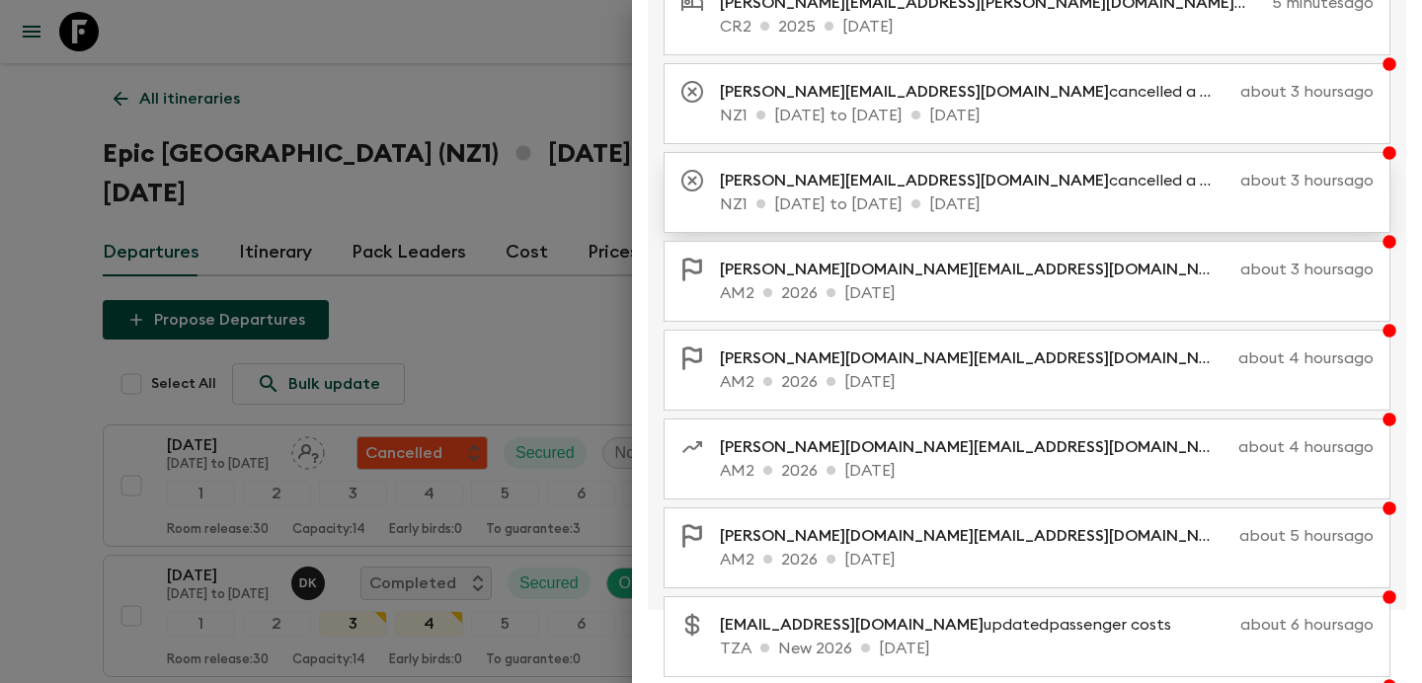
scroll to position [405, 0]
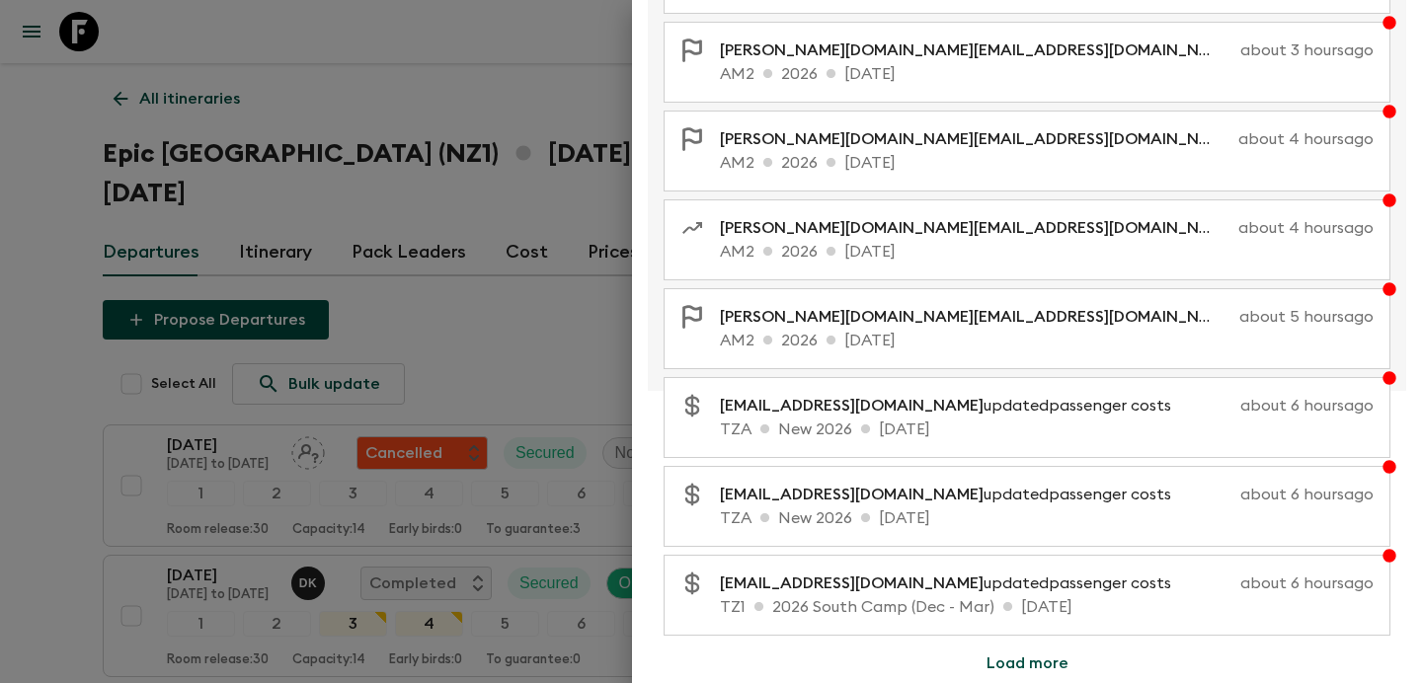
click at [247, 124] on div at bounding box center [711, 341] width 1422 height 683
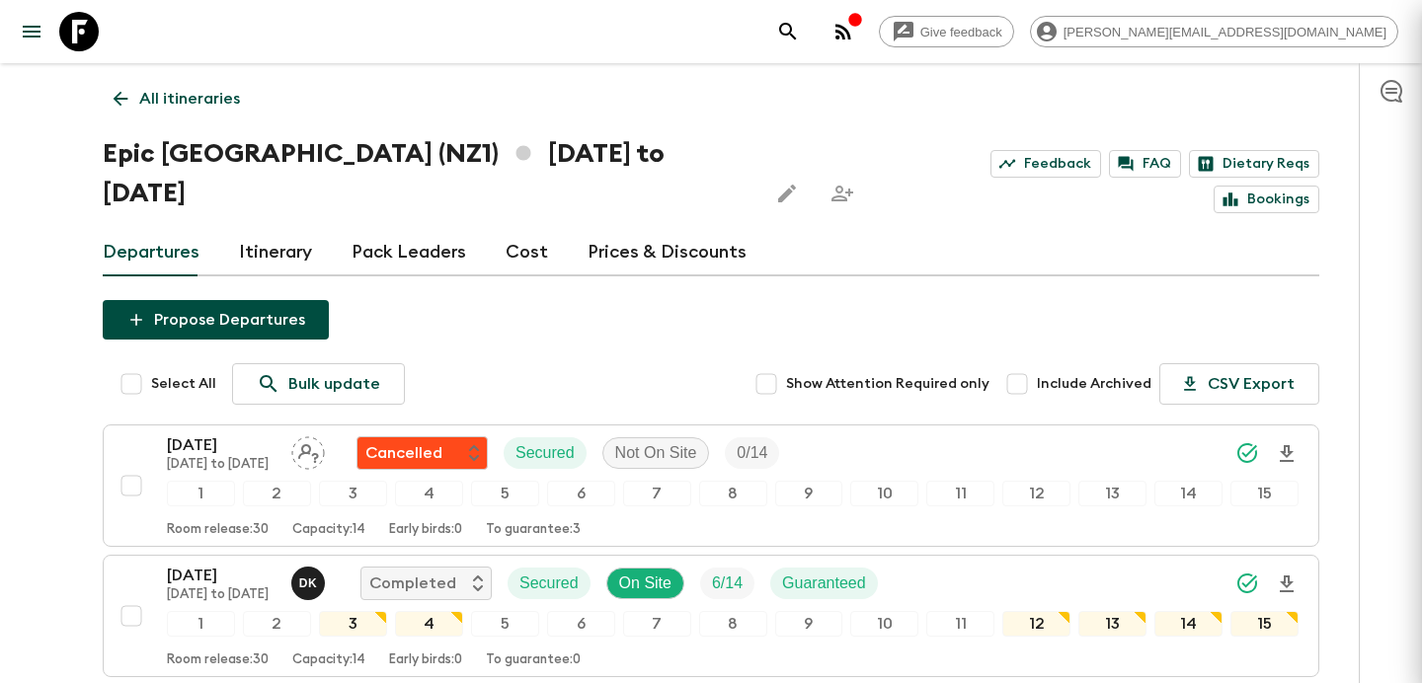
scroll to position [0, 0]
click at [197, 104] on p "All itineraries" at bounding box center [189, 99] width 101 height 24
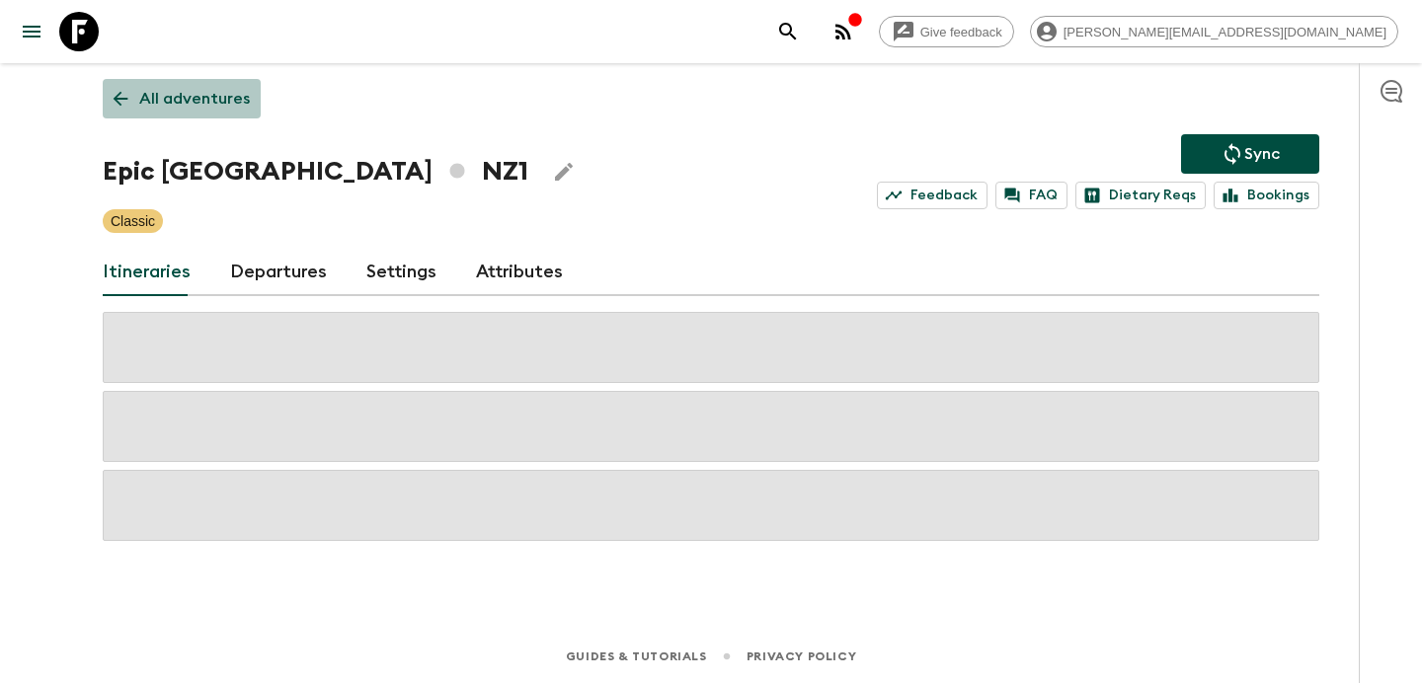
click at [219, 97] on p "All adventures" at bounding box center [194, 99] width 111 height 24
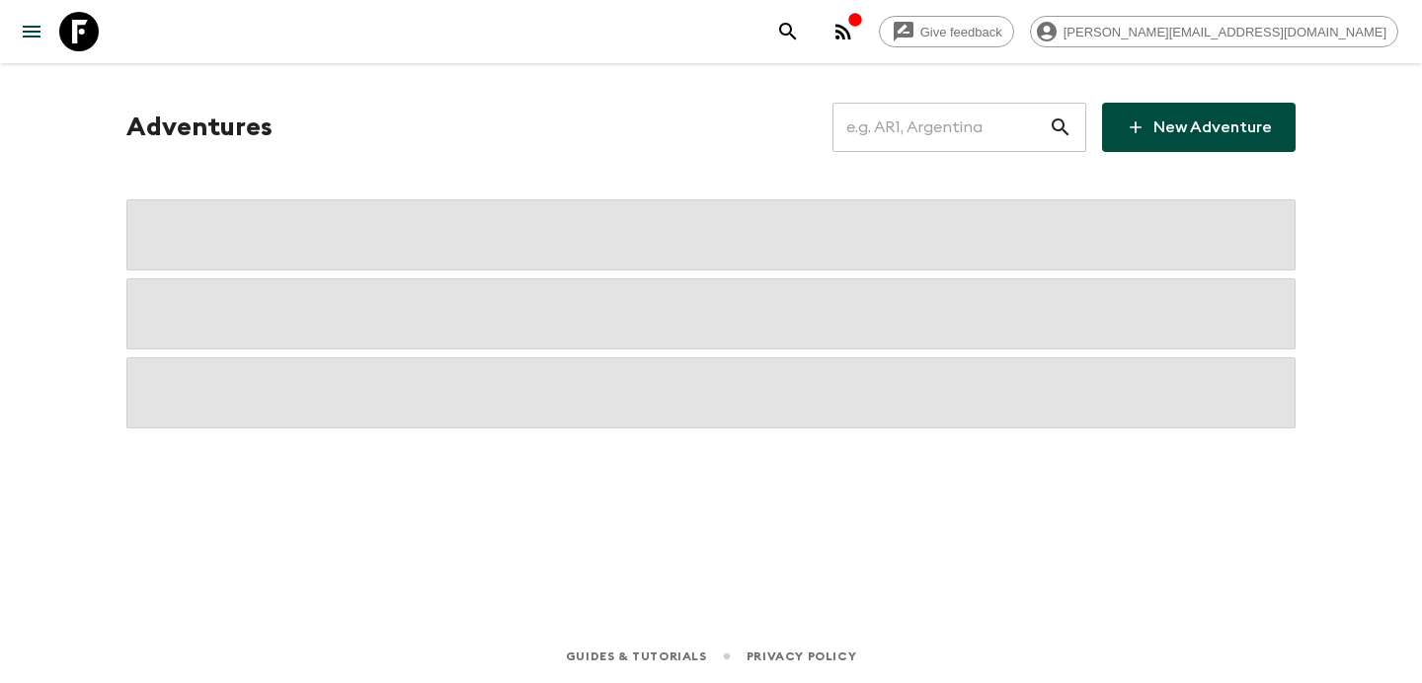
click at [929, 116] on input "text" at bounding box center [940, 127] width 216 height 55
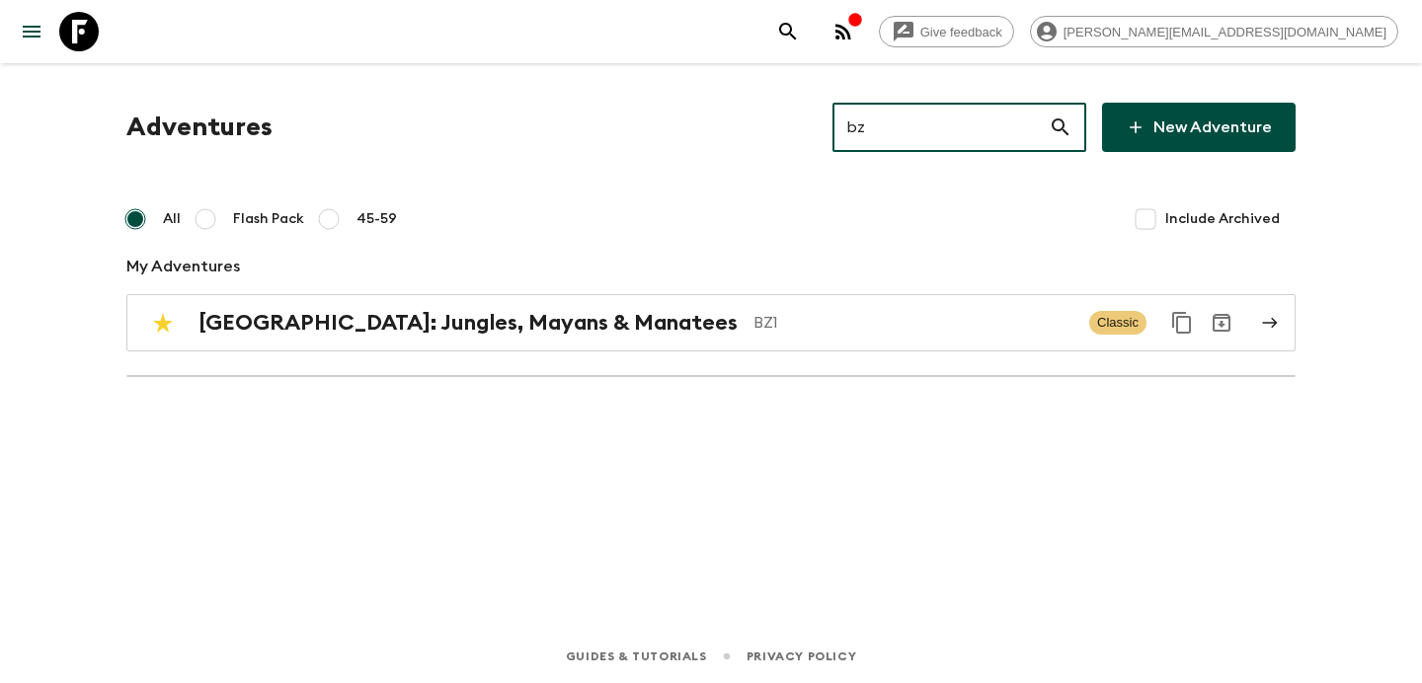
type input "bz1"
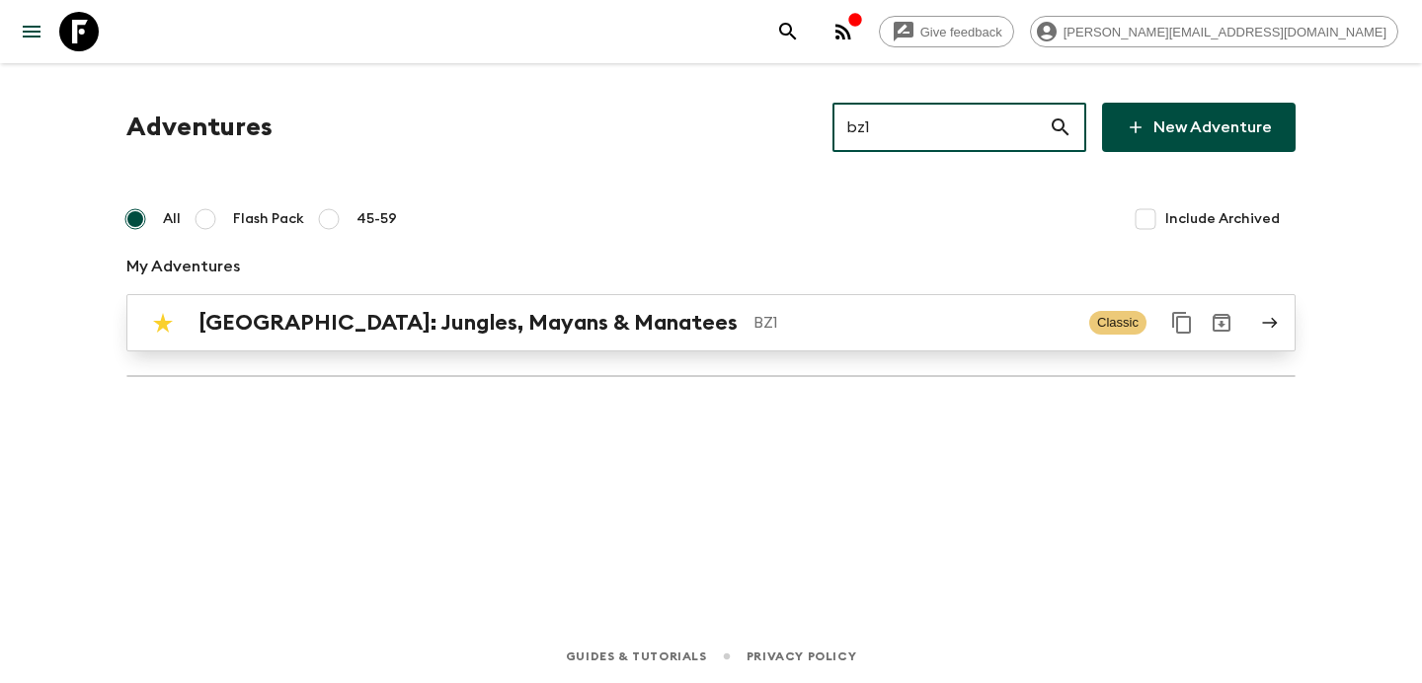
click at [802, 321] on p "BZ1" at bounding box center [913, 323] width 320 height 24
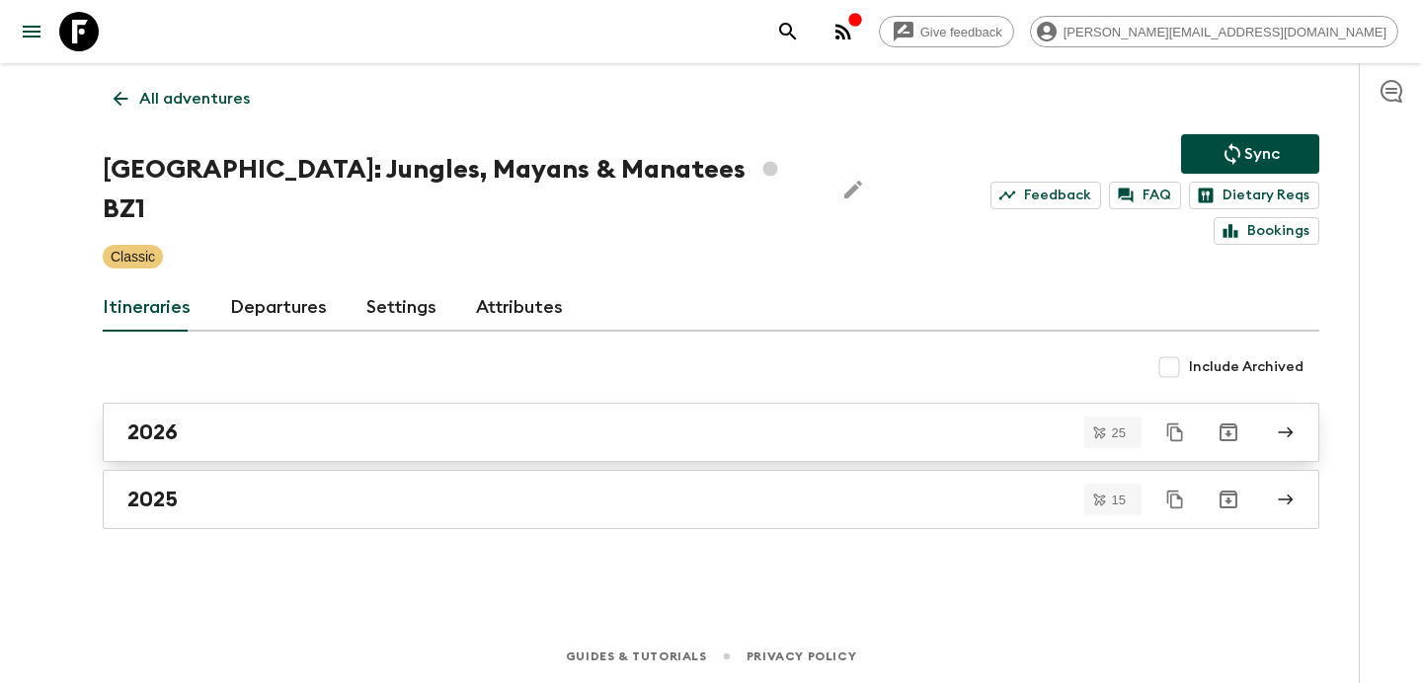
click at [599, 420] on div "2026" at bounding box center [692, 433] width 1130 height 26
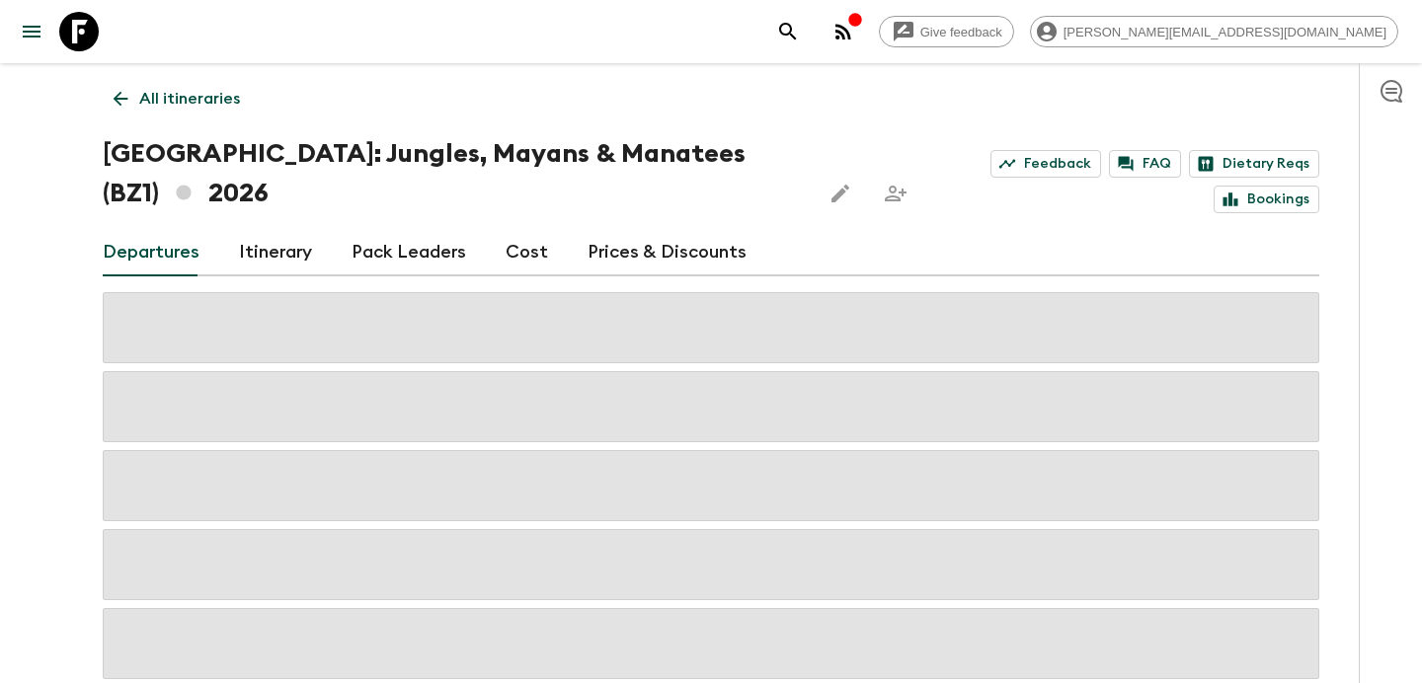
click at [506, 229] on link "Cost" at bounding box center [527, 252] width 42 height 47
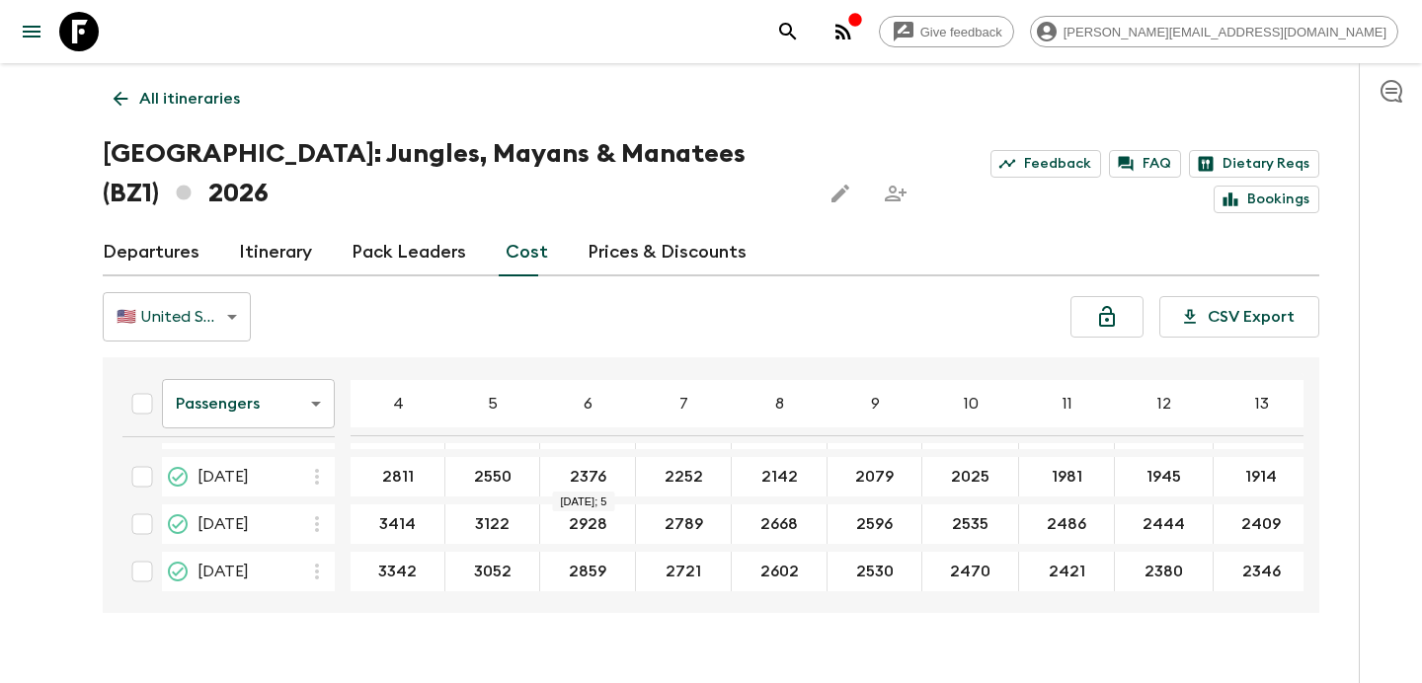
scroll to position [948, 0]
